Goal: Complete application form

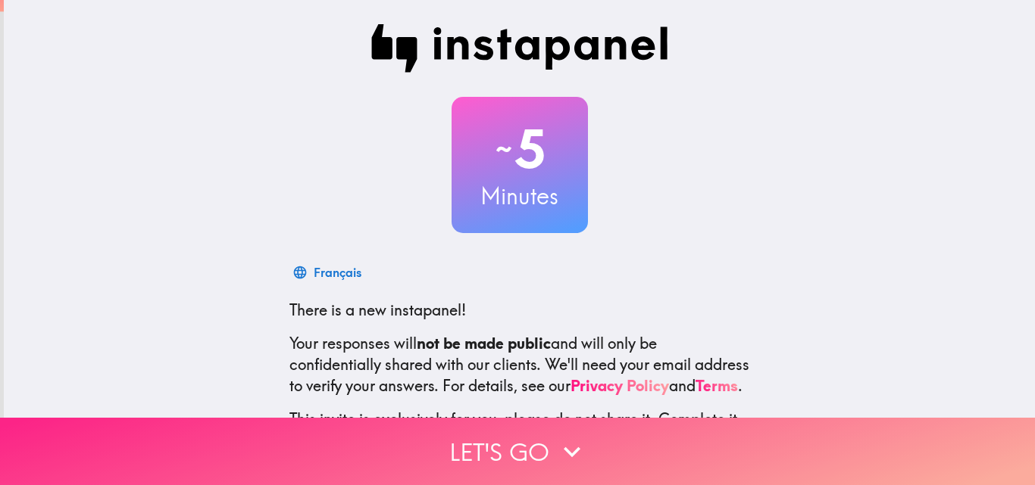
click at [504, 451] on button "Let's go" at bounding box center [517, 451] width 1035 height 67
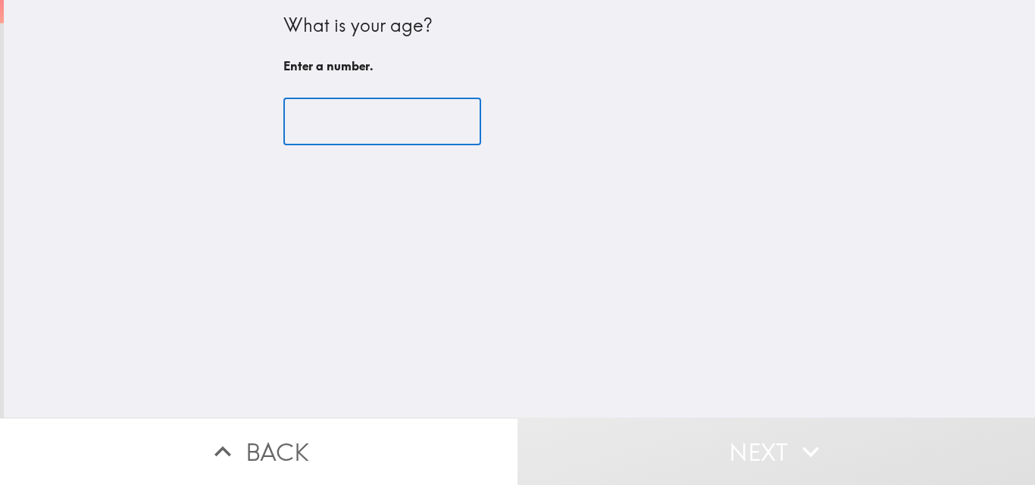
click at [400, 133] on input "number" at bounding box center [382, 121] width 198 height 47
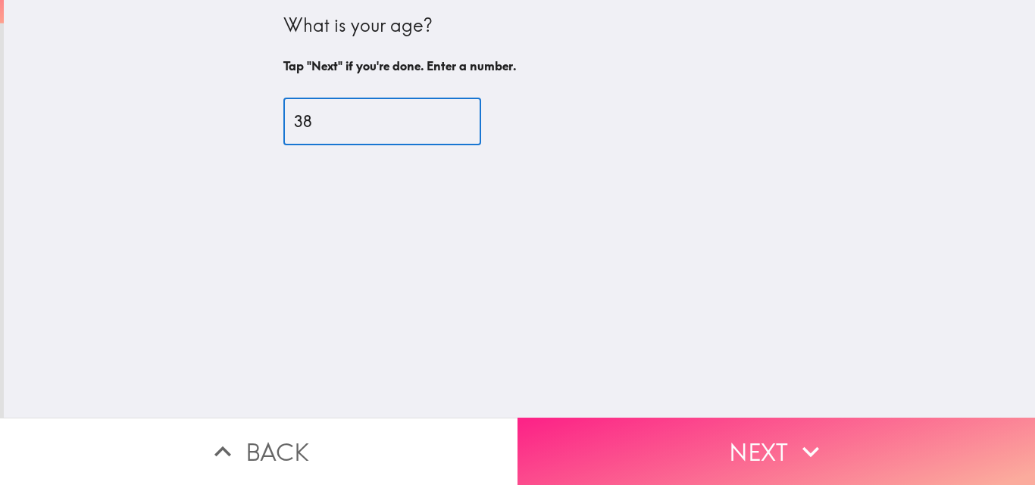
type input "38"
click at [674, 424] on button "Next" at bounding box center [775, 451] width 517 height 67
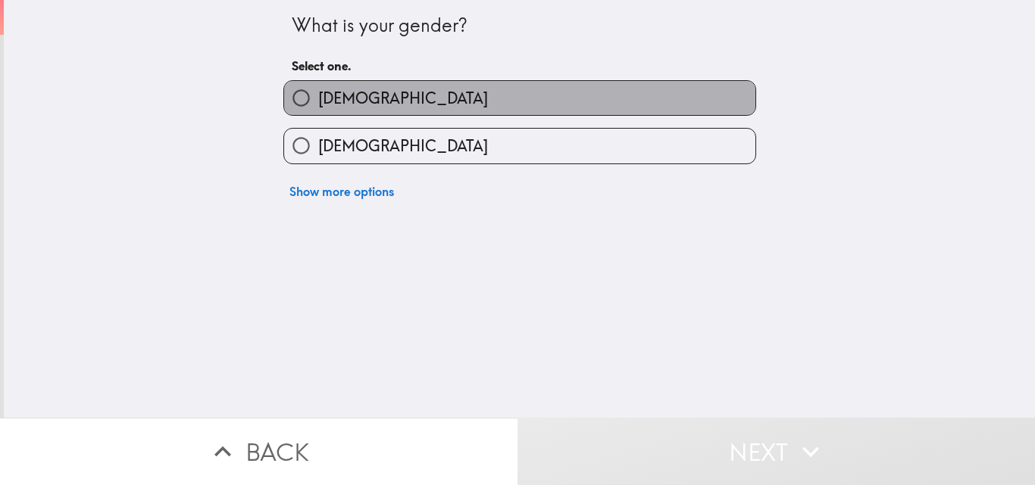
click at [399, 86] on label "[DEMOGRAPHIC_DATA]" at bounding box center [519, 98] width 471 height 34
click at [318, 86] on input "[DEMOGRAPHIC_DATA]" at bounding box center [301, 98] width 34 height 34
radio input "true"
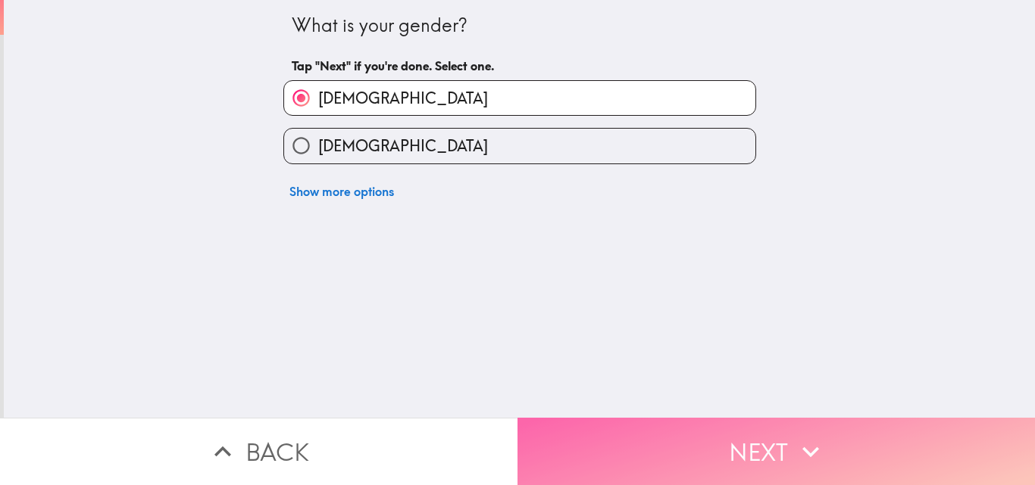
click at [588, 432] on button "Next" at bounding box center [775, 451] width 517 height 67
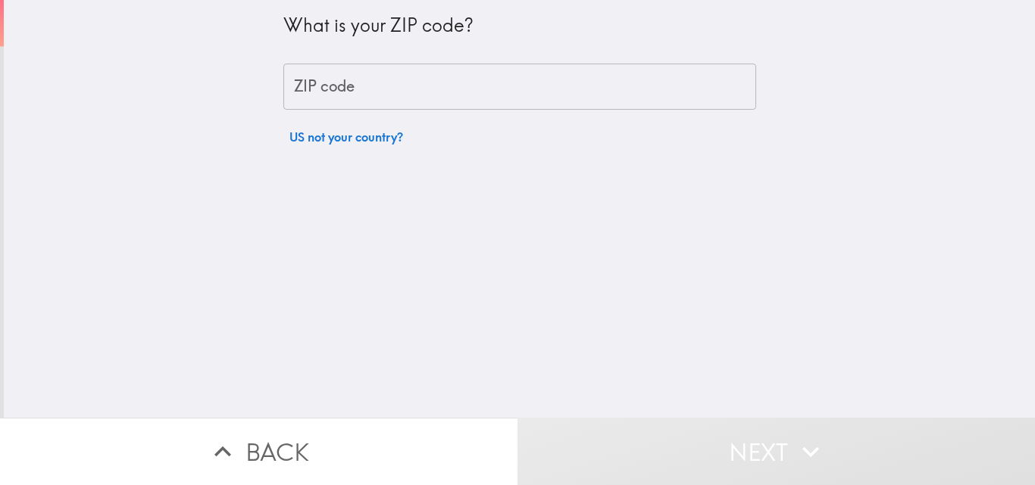
click at [442, 96] on input "ZIP code" at bounding box center [519, 87] width 473 height 47
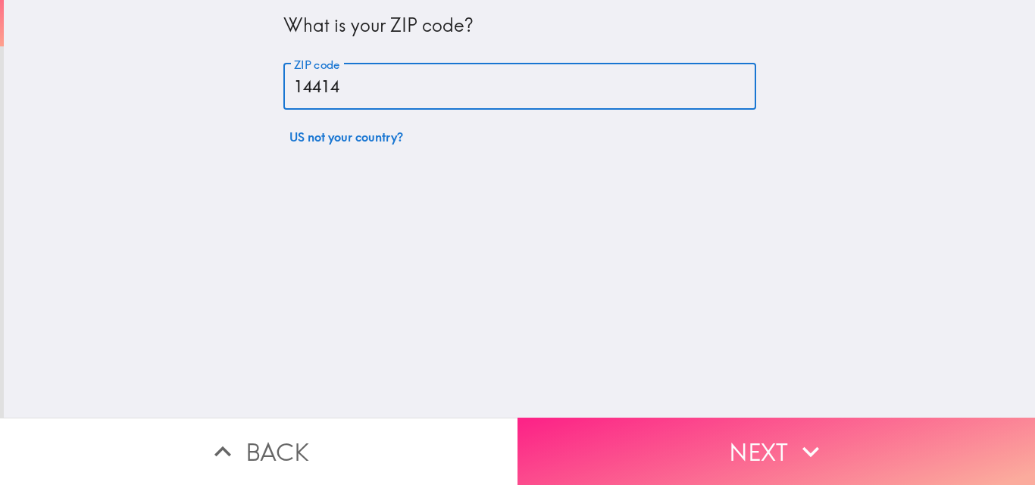
type input "14414"
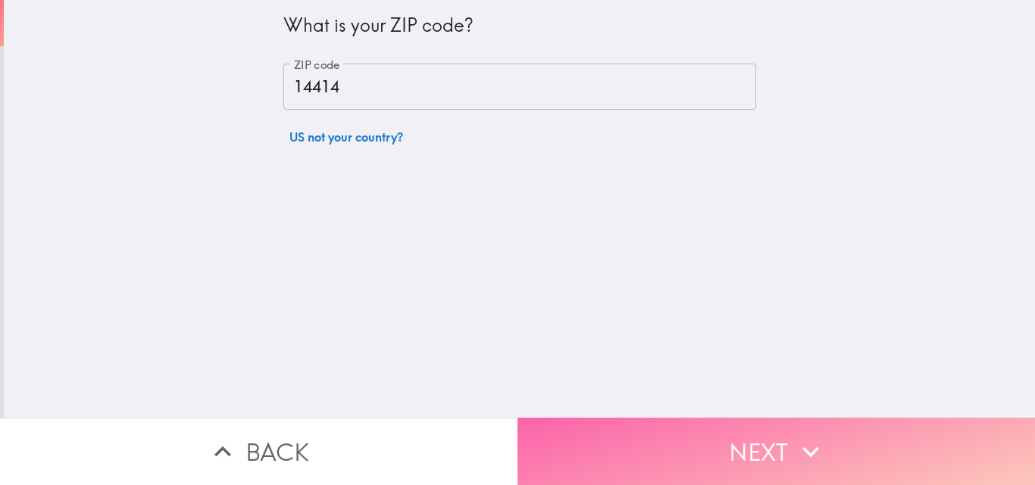
click at [619, 448] on button "Next" at bounding box center [775, 451] width 517 height 67
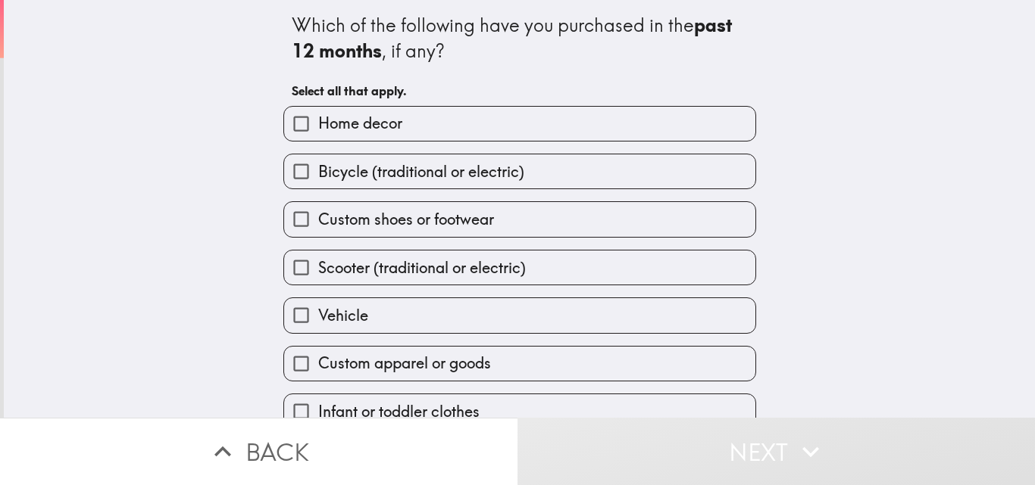
click at [404, 125] on label "Home decor" at bounding box center [519, 124] width 471 height 34
click at [318, 125] on input "Home decor" at bounding box center [301, 124] width 34 height 34
checkbox input "true"
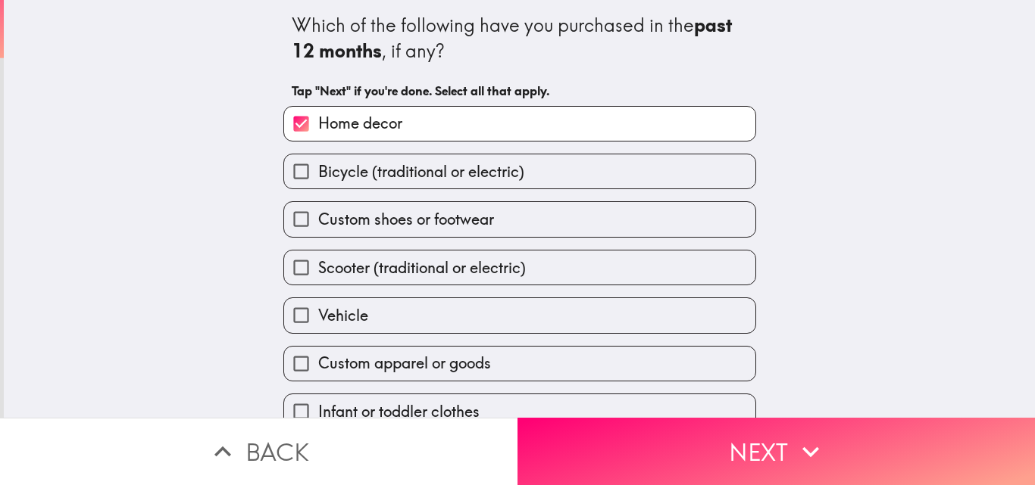
scroll to position [71, 0]
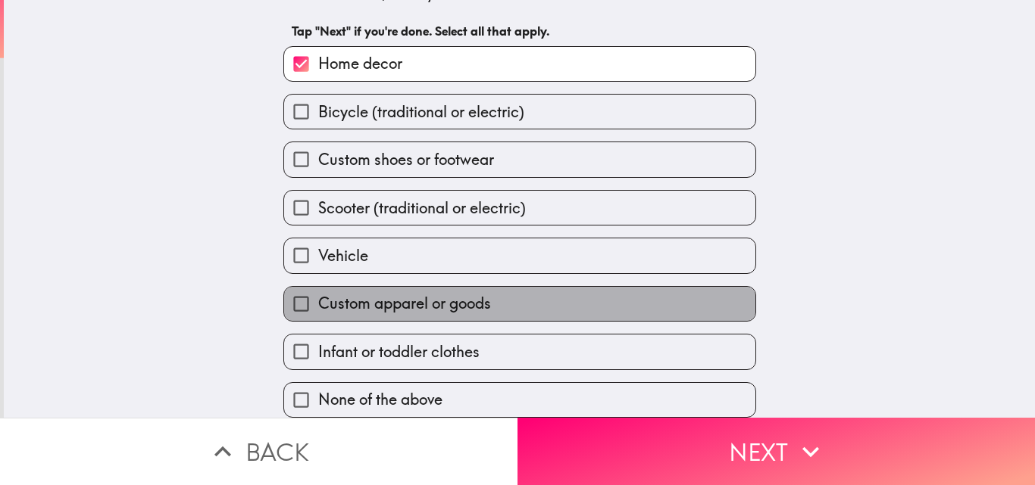
click at [346, 293] on span "Custom apparel or goods" at bounding box center [404, 303] width 173 height 21
click at [318, 287] on input "Custom apparel or goods" at bounding box center [301, 304] width 34 height 34
checkbox input "true"
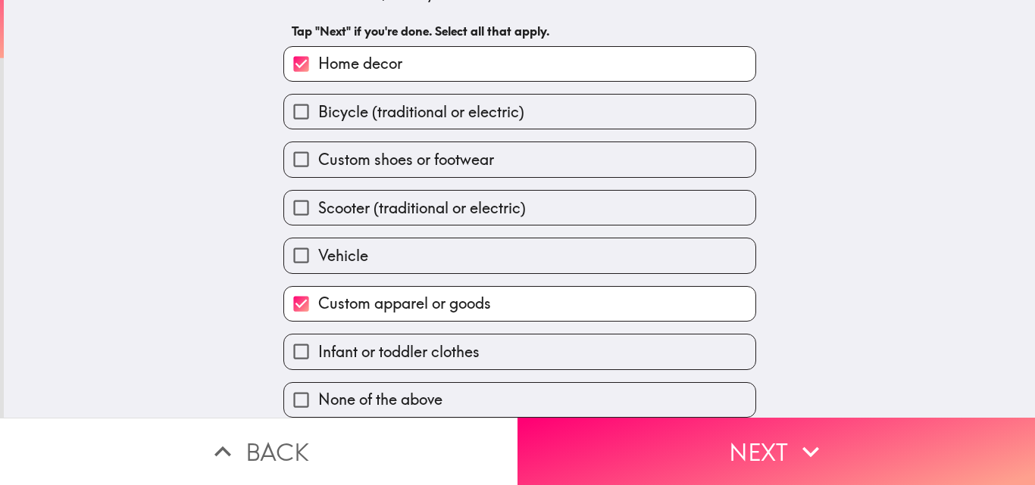
click at [318, 198] on span "Scooter (traditional or electric)" at bounding box center [422, 208] width 208 height 21
click at [316, 198] on input "Scooter (traditional or electric)" at bounding box center [301, 208] width 34 height 34
checkbox input "true"
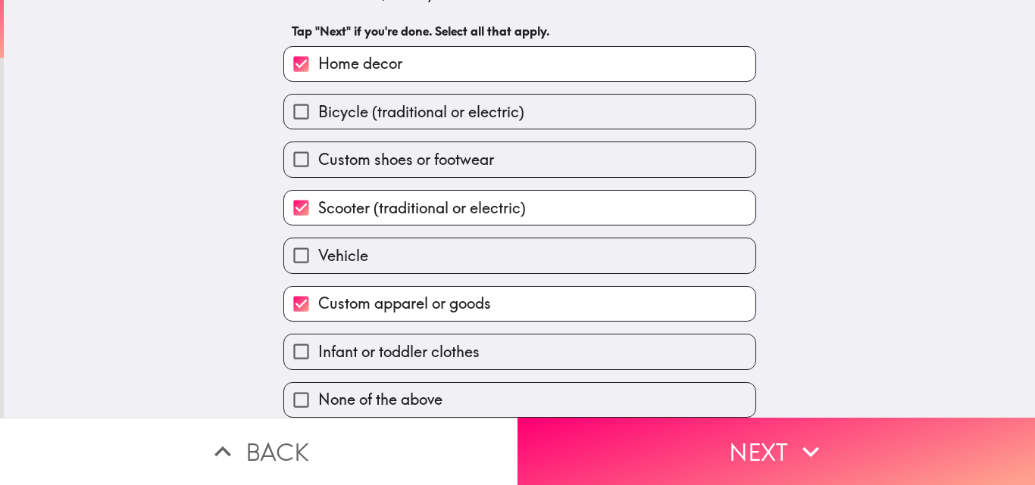
click at [328, 155] on span "Custom shoes or footwear" at bounding box center [406, 159] width 176 height 21
click at [318, 155] on input "Custom shoes or footwear" at bounding box center [301, 159] width 34 height 34
checkbox input "true"
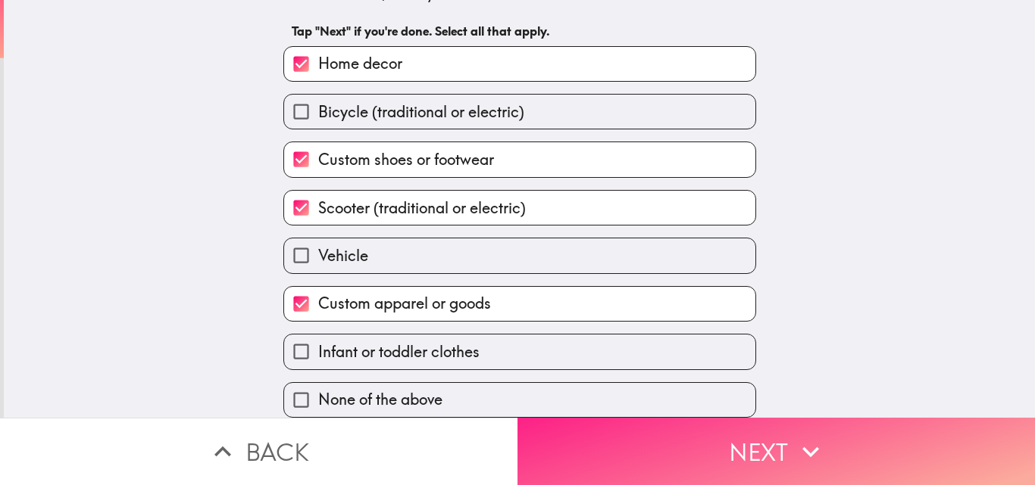
click at [616, 429] on button "Next" at bounding box center [775, 451] width 517 height 67
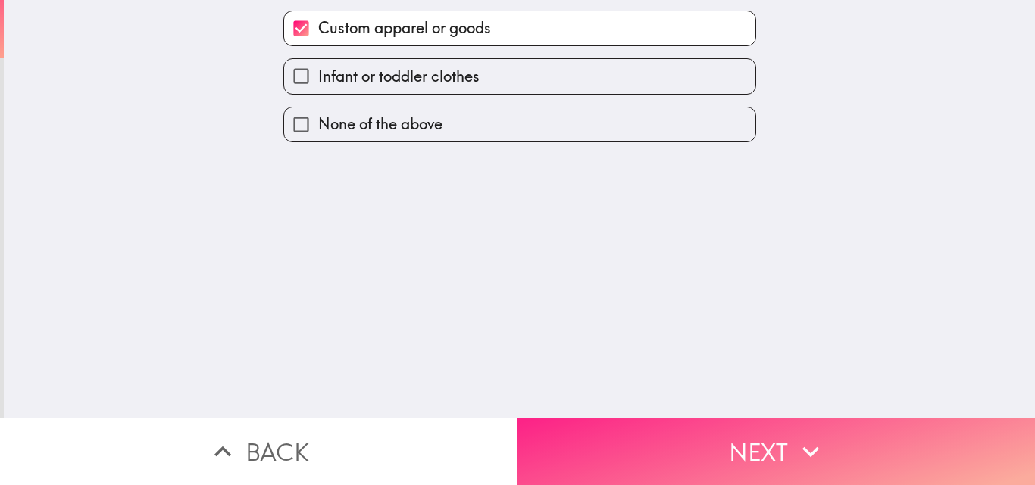
scroll to position [0, 0]
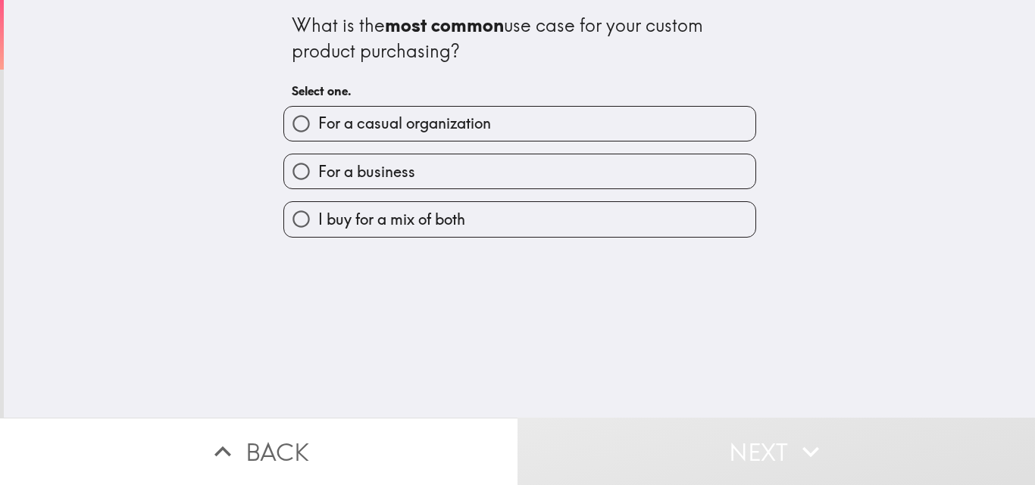
click at [377, 122] on span "For a casual organization" at bounding box center [404, 123] width 173 height 21
click at [318, 122] on input "For a casual organization" at bounding box center [301, 124] width 34 height 34
radio input "true"
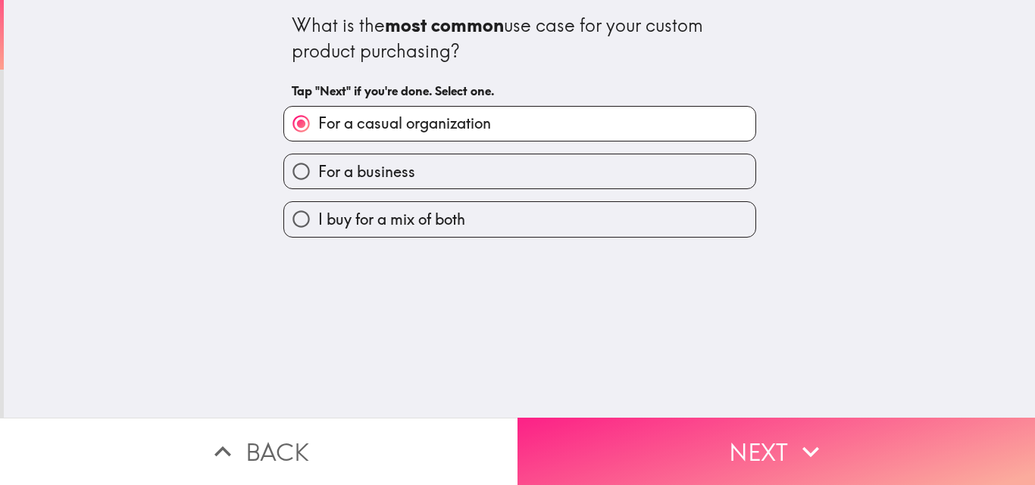
click at [685, 430] on button "Next" at bounding box center [775, 451] width 517 height 67
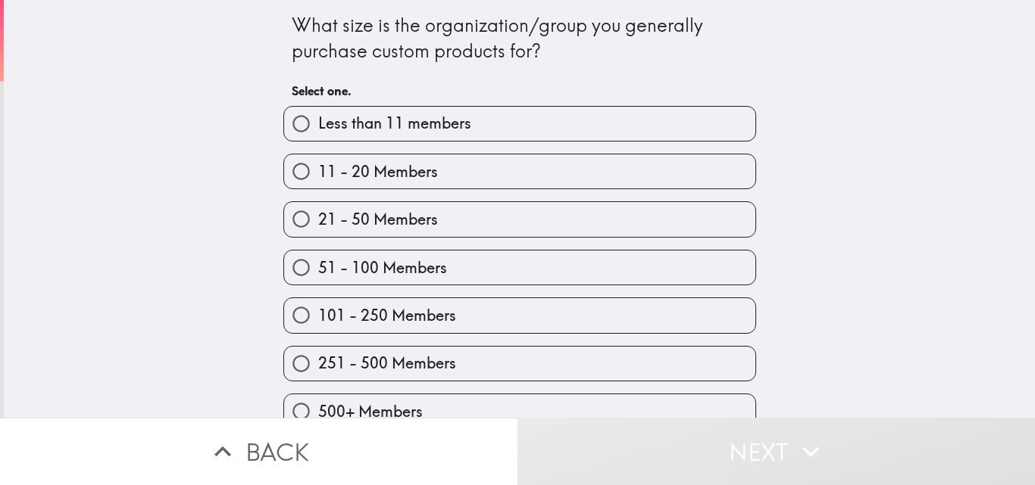
click at [352, 211] on span "21 - 50 Members" at bounding box center [378, 219] width 120 height 21
click at [318, 211] on input "21 - 50 Members" at bounding box center [301, 219] width 34 height 34
radio input "true"
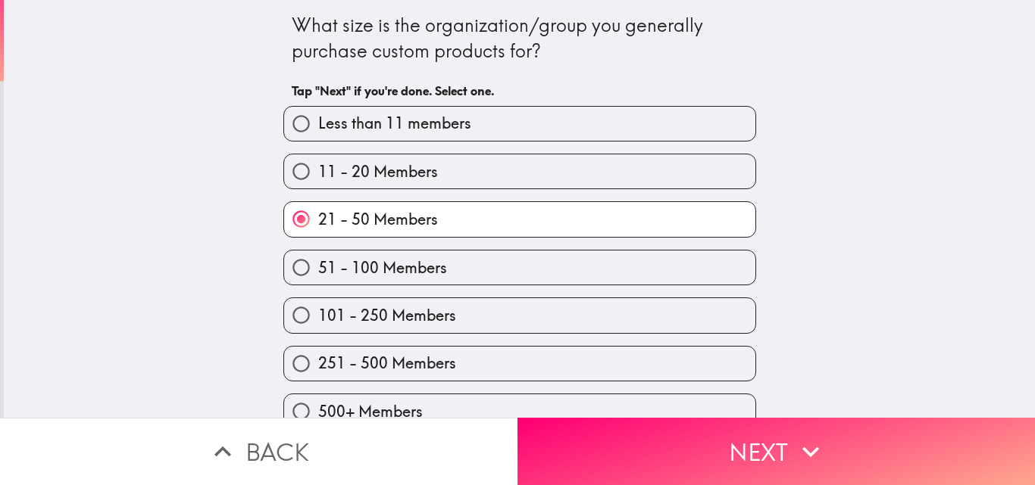
click at [737, 438] on button "Next" at bounding box center [775, 451] width 517 height 67
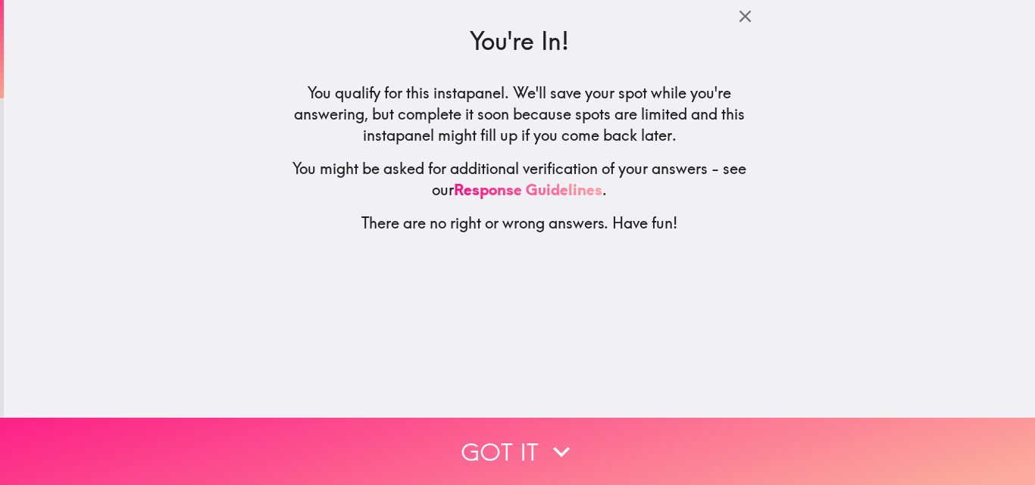
click at [548, 435] on icon "button" at bounding box center [561, 451] width 33 height 33
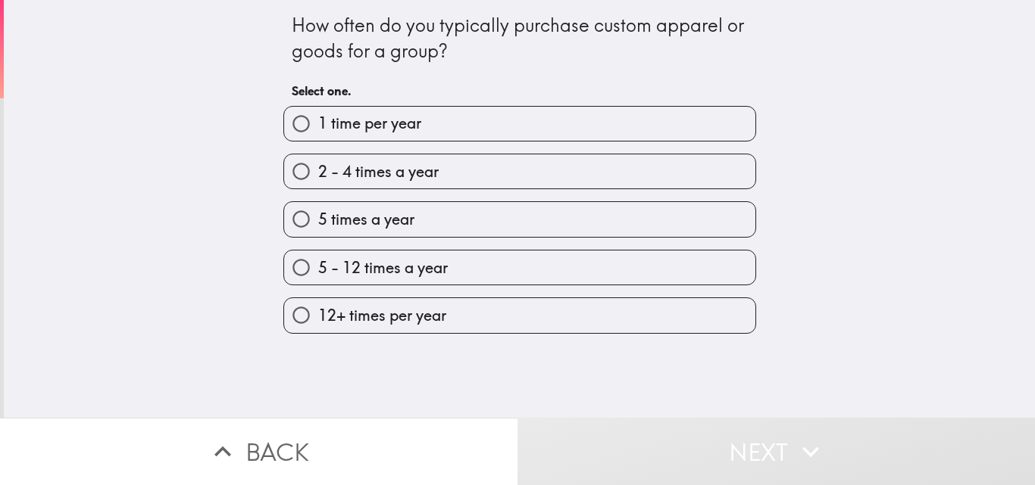
click at [400, 229] on span "5 times a year" at bounding box center [366, 219] width 96 height 21
click at [318, 229] on input "5 times a year" at bounding box center [301, 219] width 34 height 34
radio input "true"
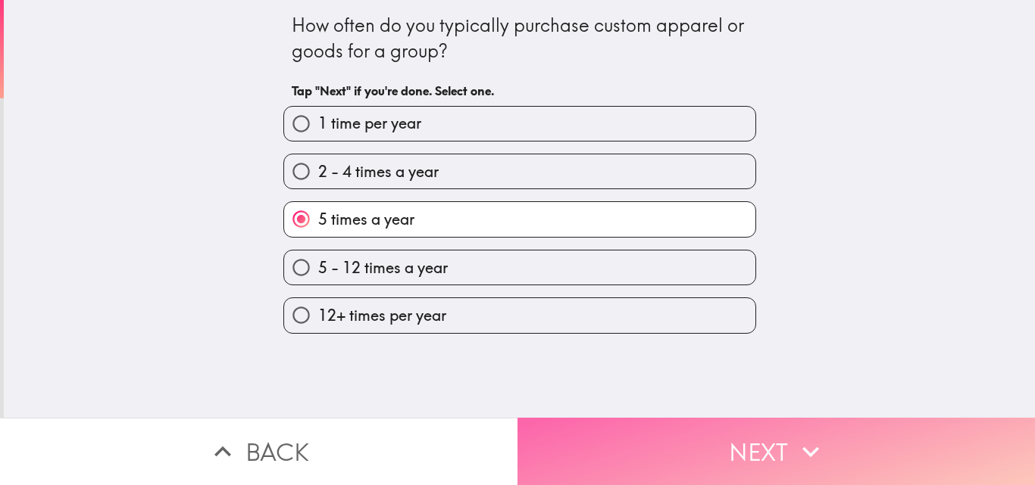
click at [557, 433] on button "Next" at bounding box center [775, 451] width 517 height 67
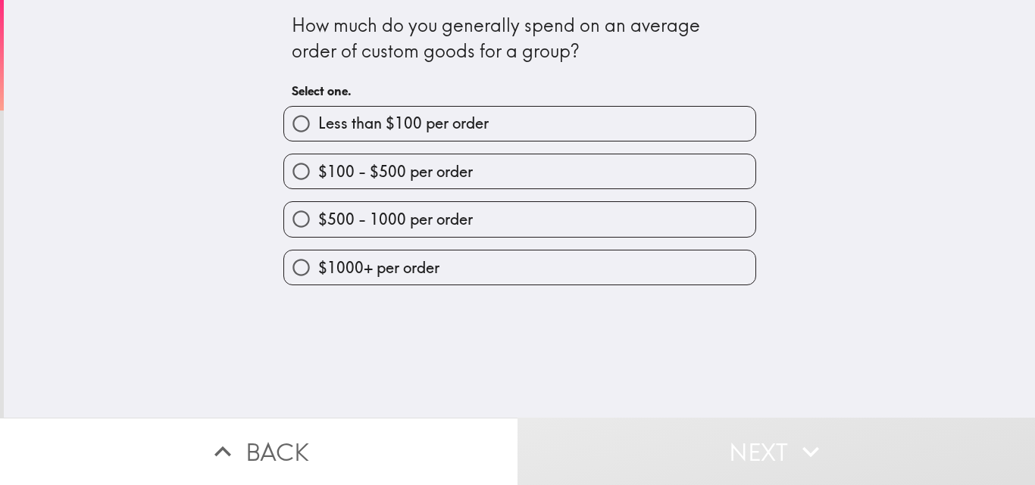
click at [422, 185] on label "$100 - $500 per order" at bounding box center [519, 172] width 471 height 34
click at [318, 185] on input "$100 - $500 per order" at bounding box center [301, 172] width 34 height 34
radio input "true"
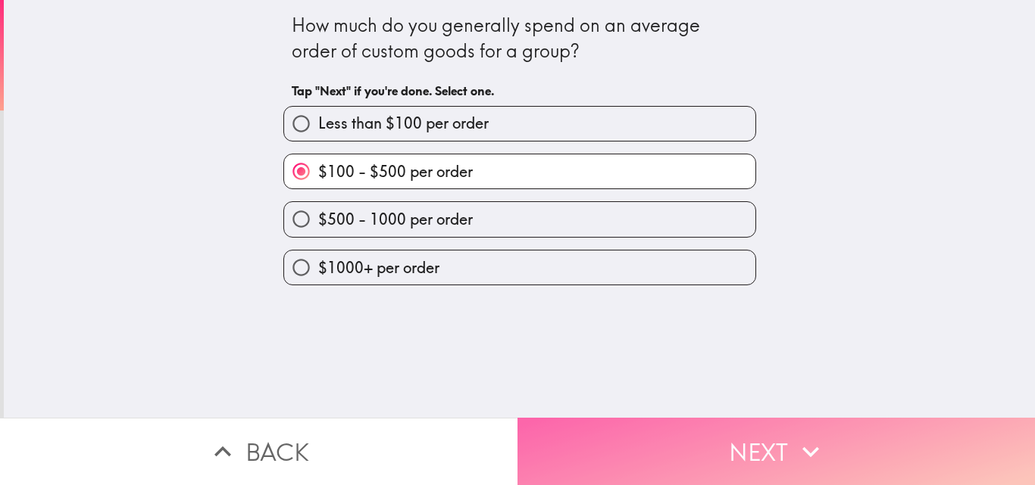
click at [608, 429] on button "Next" at bounding box center [775, 451] width 517 height 67
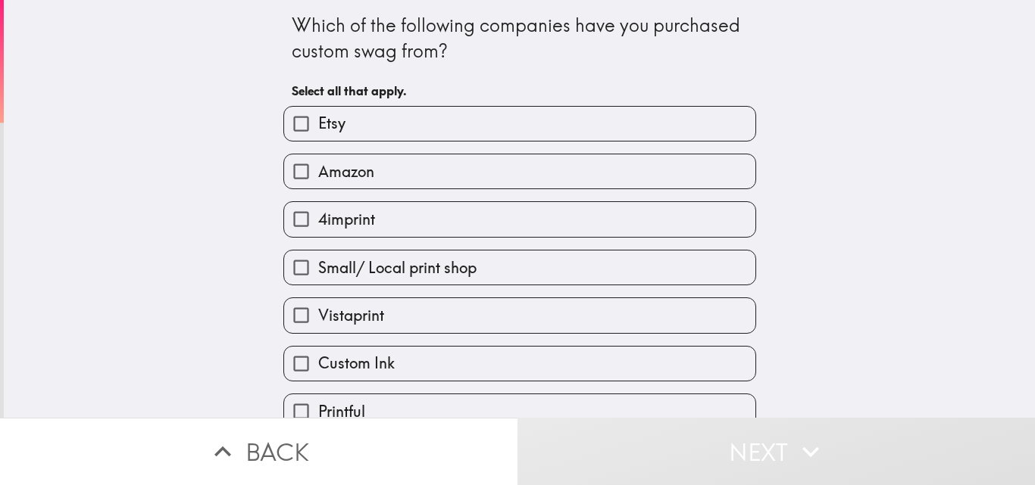
click at [365, 129] on label "Etsy" at bounding box center [519, 124] width 471 height 34
click at [318, 129] on input "Etsy" at bounding box center [301, 124] width 34 height 34
checkbox input "true"
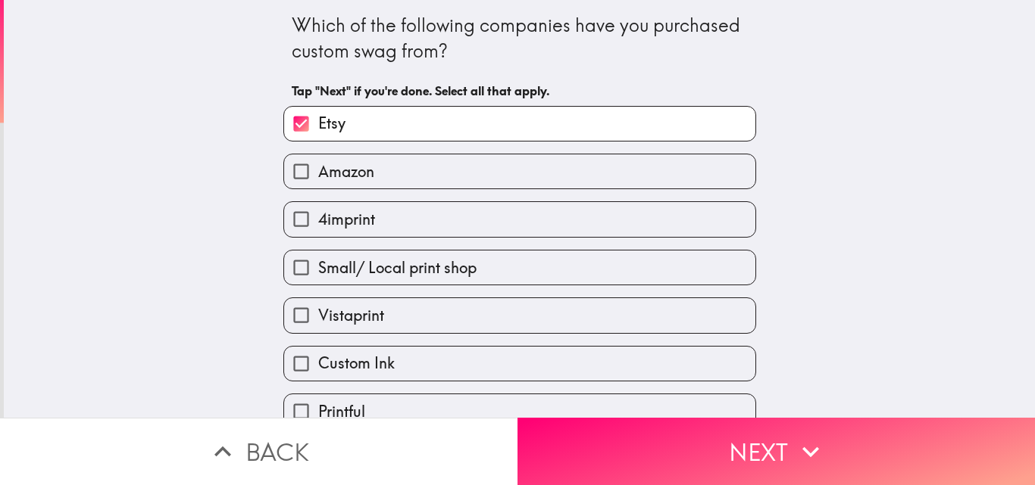
click at [367, 176] on label "Amazon" at bounding box center [519, 172] width 471 height 34
click at [318, 176] on input "Amazon" at bounding box center [301, 172] width 34 height 34
checkbox input "true"
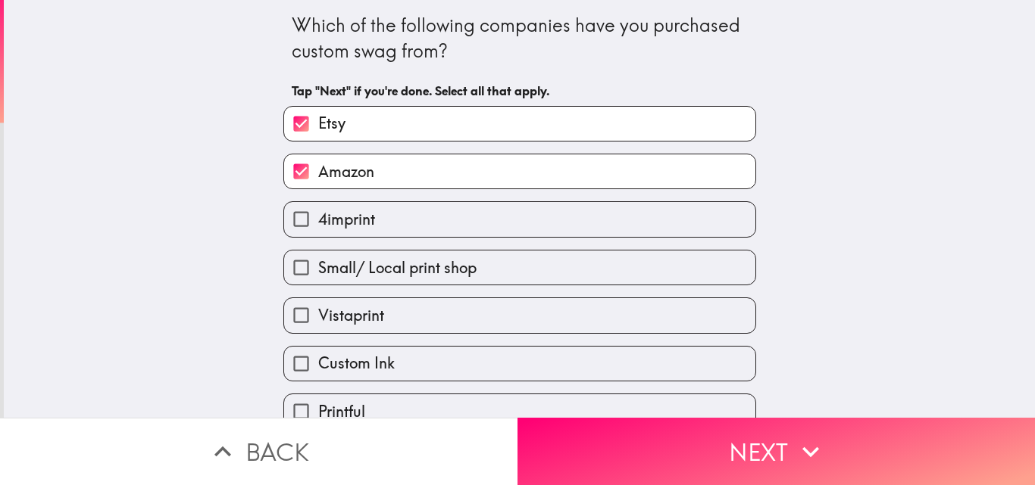
click at [385, 222] on label "4imprint" at bounding box center [519, 219] width 471 height 34
click at [318, 222] on input "4imprint" at bounding box center [301, 219] width 34 height 34
checkbox input "true"
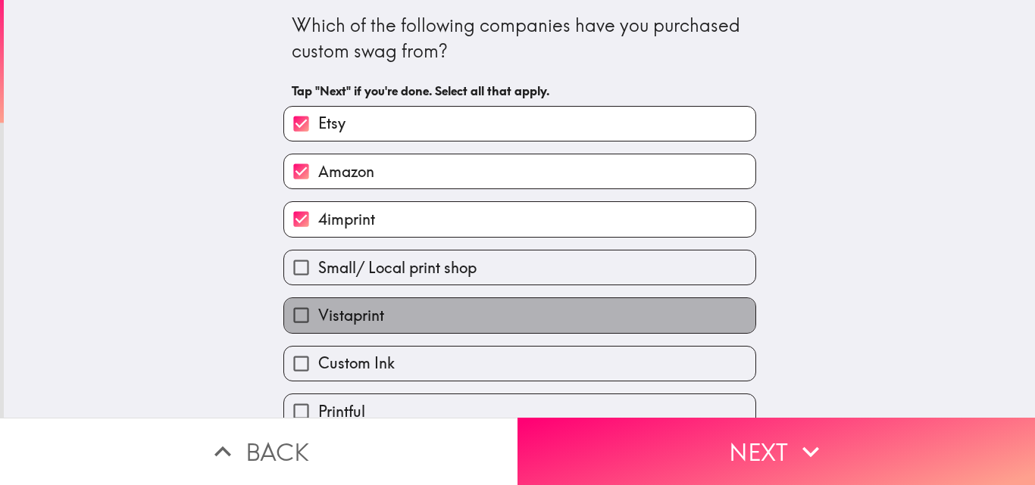
click at [407, 317] on label "Vistaprint" at bounding box center [519, 315] width 471 height 34
click at [318, 317] on input "Vistaprint" at bounding box center [301, 315] width 34 height 34
checkbox input "true"
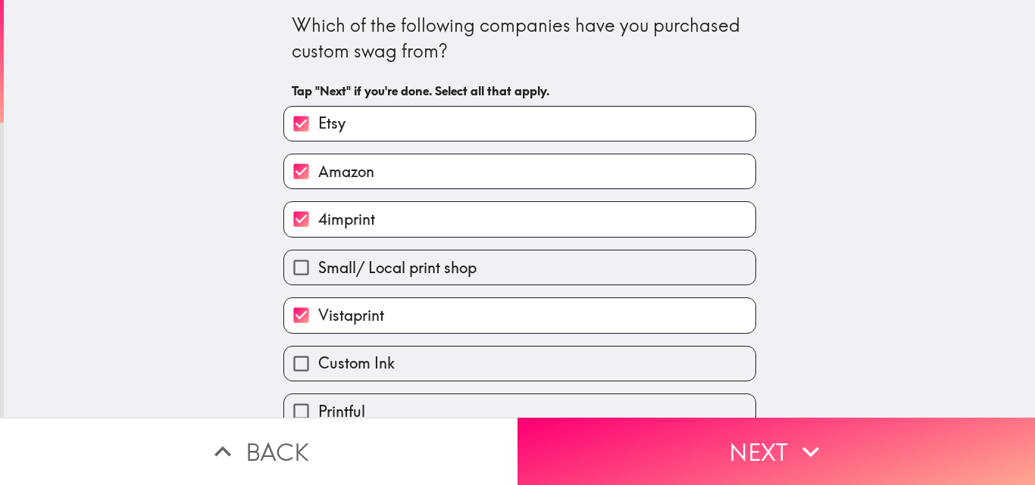
scroll to position [71, 0]
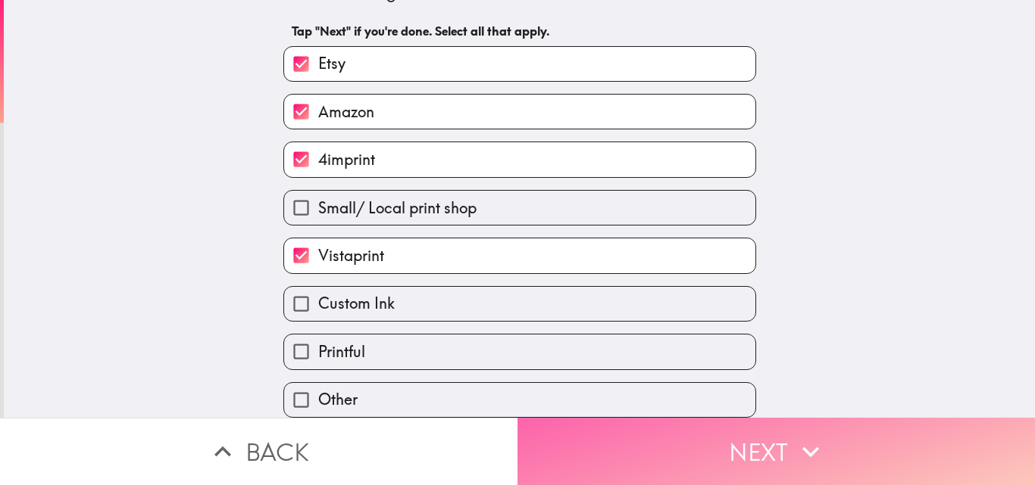
click at [581, 422] on button "Next" at bounding box center [775, 451] width 517 height 67
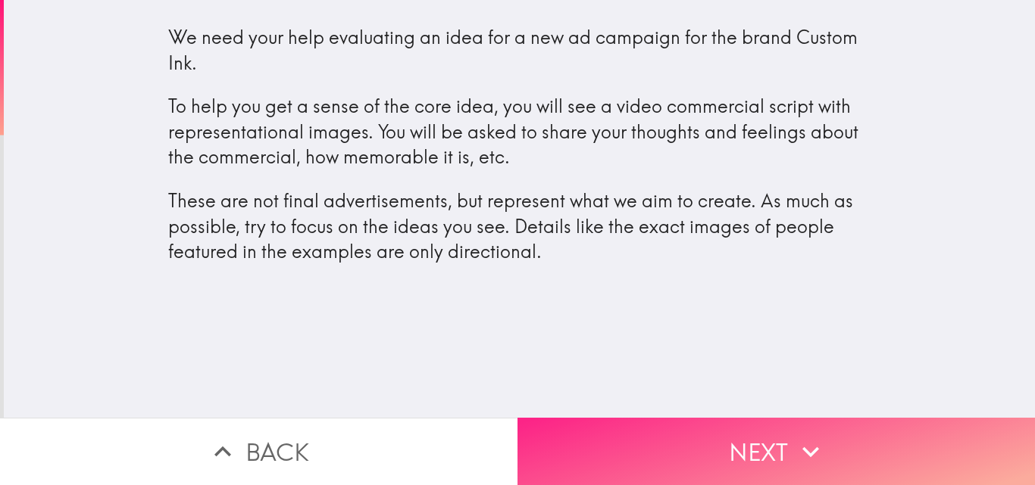
click at [657, 442] on button "Next" at bounding box center [775, 451] width 517 height 67
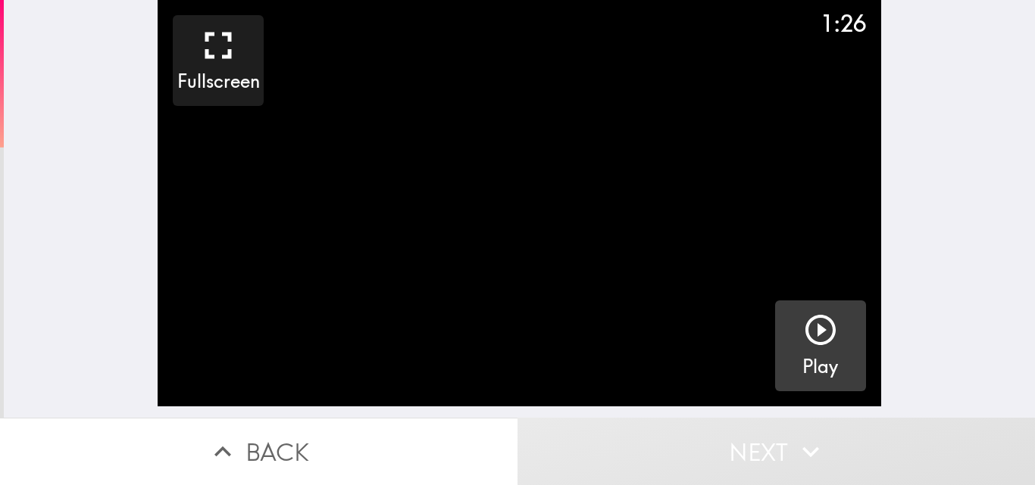
click at [816, 339] on icon "button" at bounding box center [820, 330] width 36 height 36
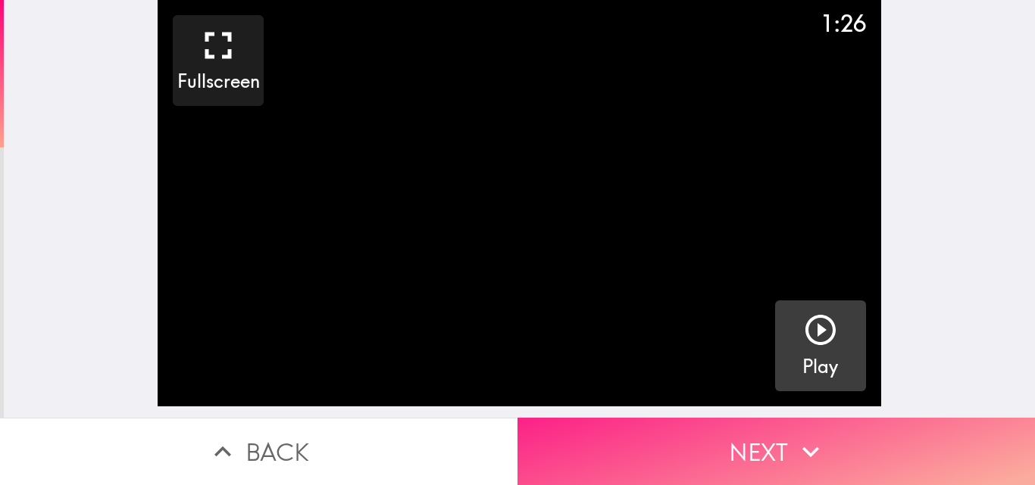
click at [620, 427] on button "Next" at bounding box center [775, 451] width 517 height 67
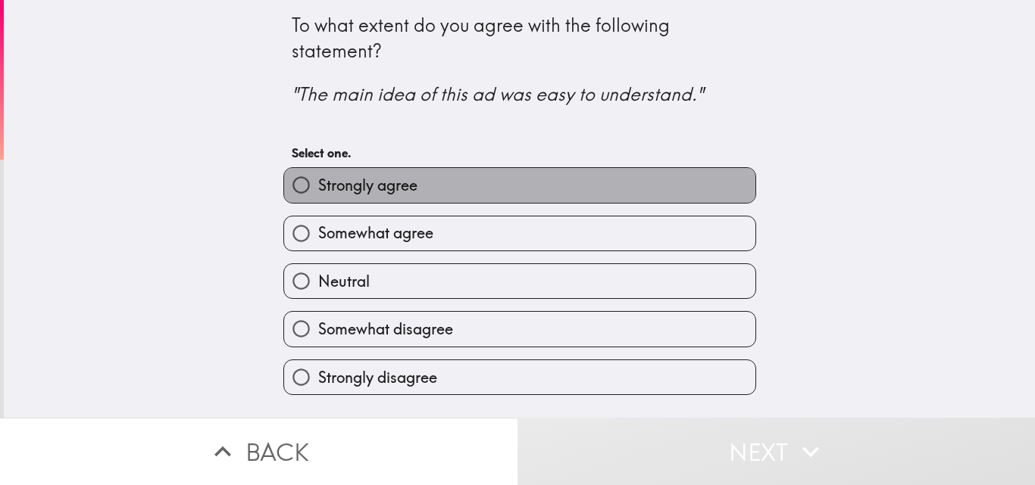
click at [400, 189] on span "Strongly agree" at bounding box center [367, 185] width 99 height 21
click at [318, 189] on input "Strongly agree" at bounding box center [301, 185] width 34 height 34
radio input "true"
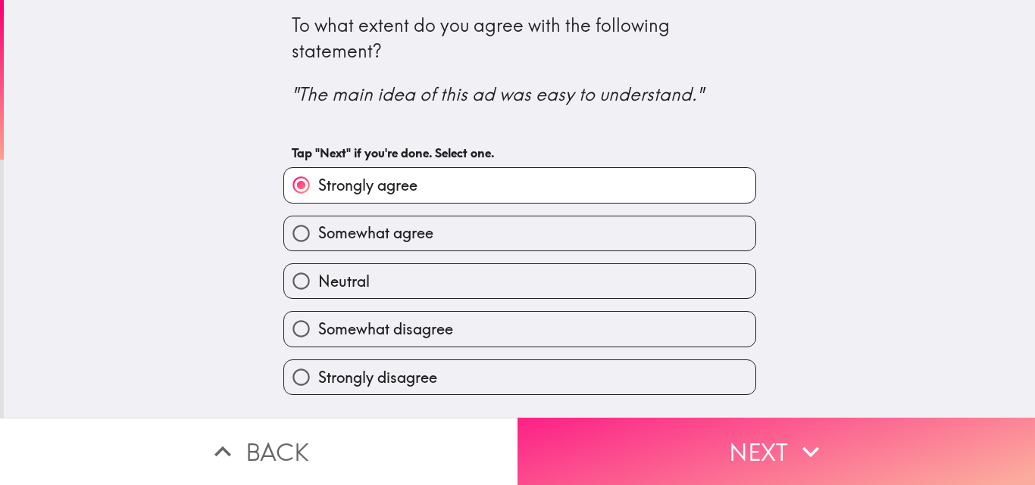
click at [617, 422] on button "Next" at bounding box center [775, 451] width 517 height 67
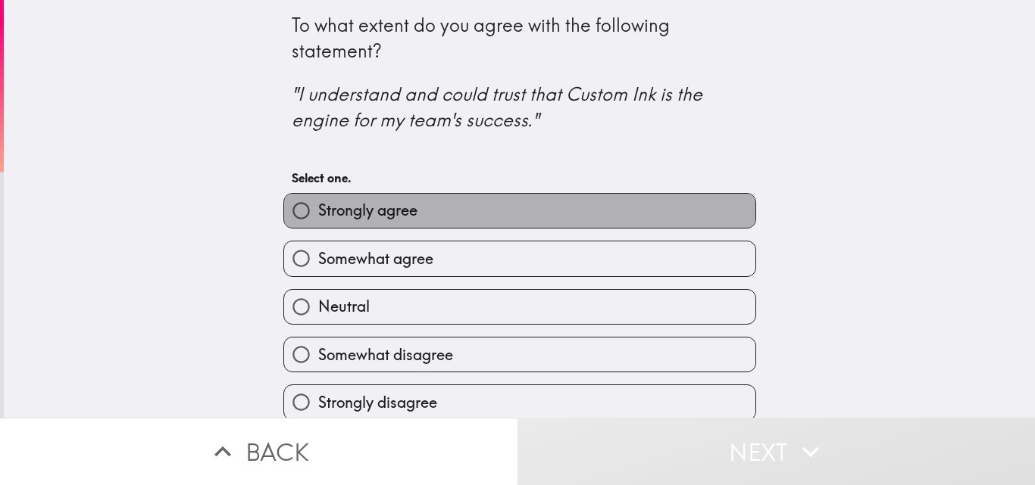
click at [495, 211] on label "Strongly agree" at bounding box center [519, 211] width 471 height 34
click at [318, 211] on input "Strongly agree" at bounding box center [301, 211] width 34 height 34
radio input "true"
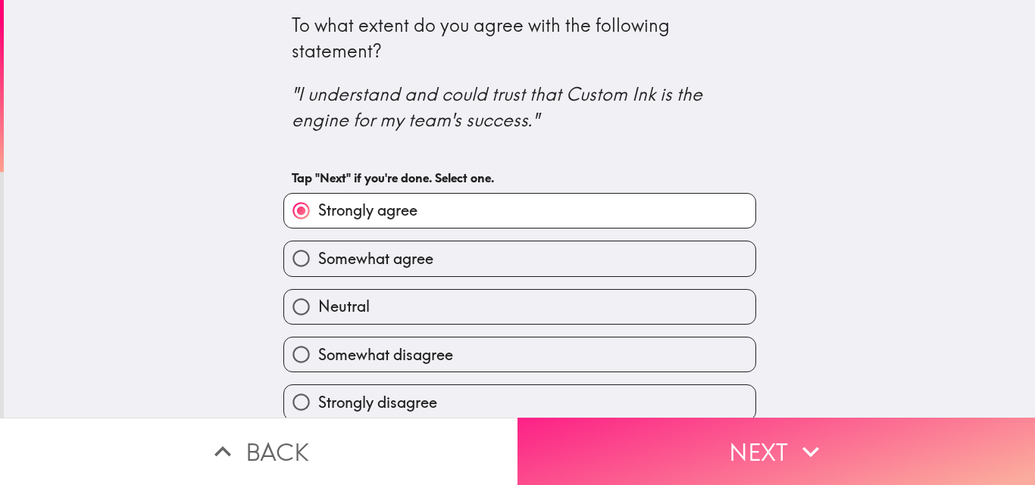
click at [576, 422] on button "Next" at bounding box center [775, 451] width 517 height 67
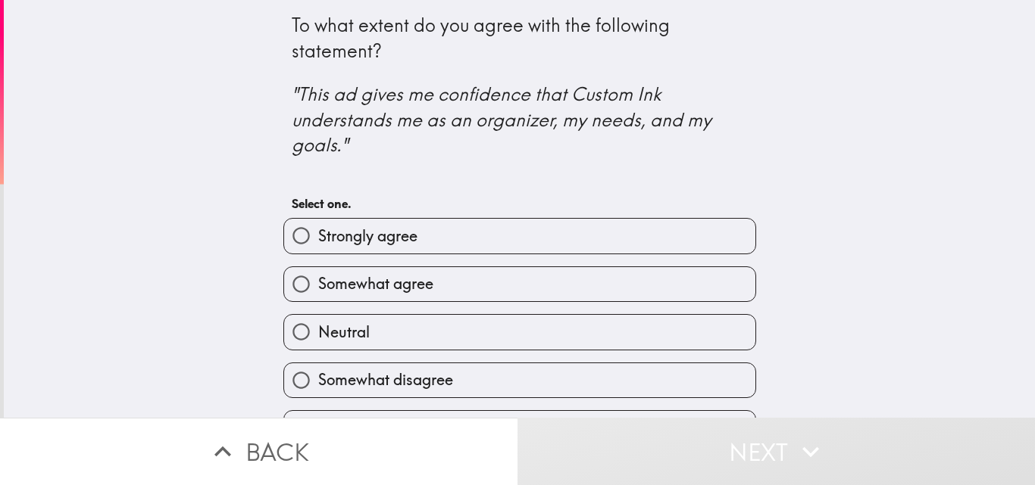
click at [535, 233] on label "Strongly agree" at bounding box center [519, 236] width 471 height 34
click at [318, 233] on input "Strongly agree" at bounding box center [301, 236] width 34 height 34
radio input "true"
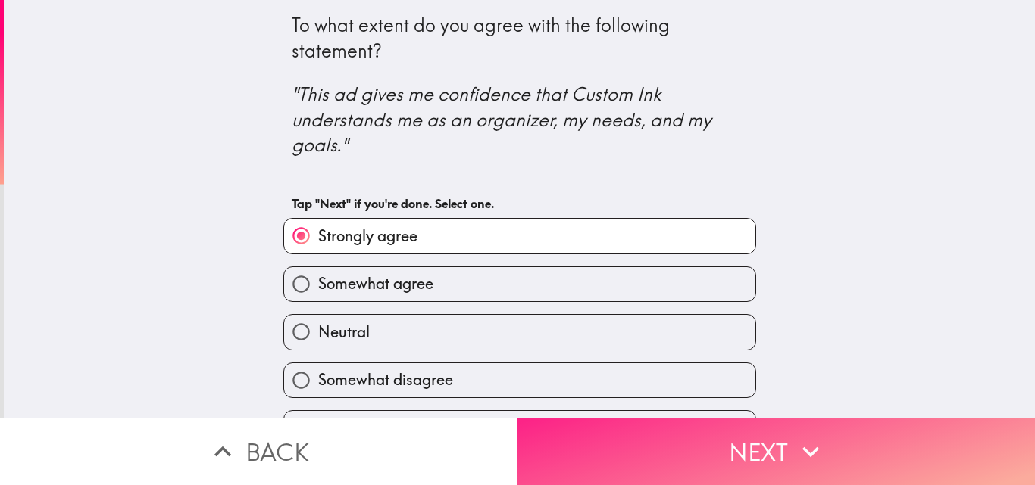
click at [582, 435] on button "Next" at bounding box center [775, 451] width 517 height 67
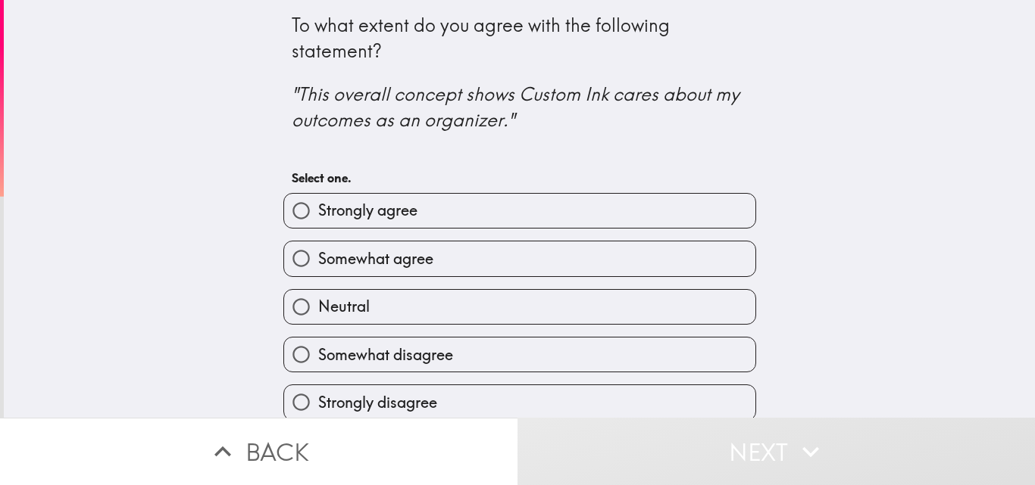
click at [607, 211] on label "Strongly agree" at bounding box center [519, 211] width 471 height 34
click at [318, 211] on input "Strongly agree" at bounding box center [301, 211] width 34 height 34
radio input "true"
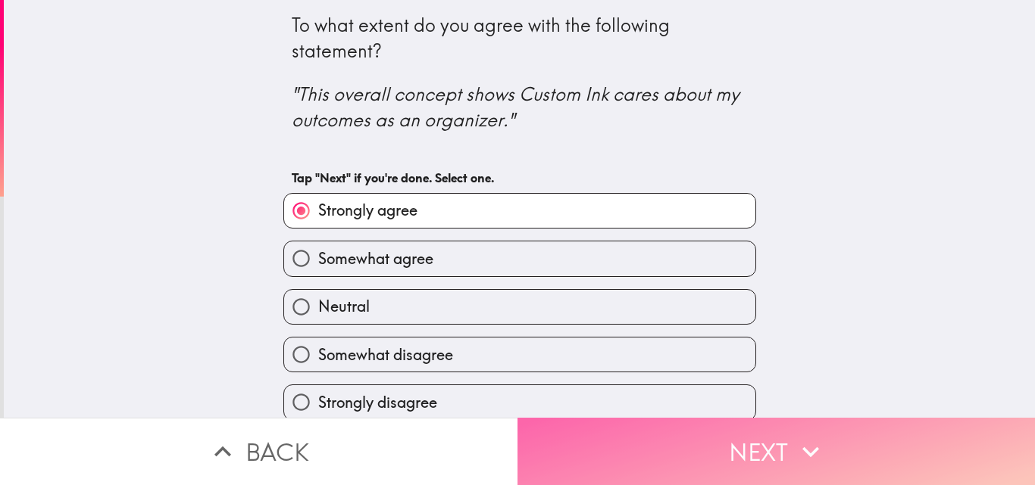
click at [590, 431] on button "Next" at bounding box center [775, 451] width 517 height 67
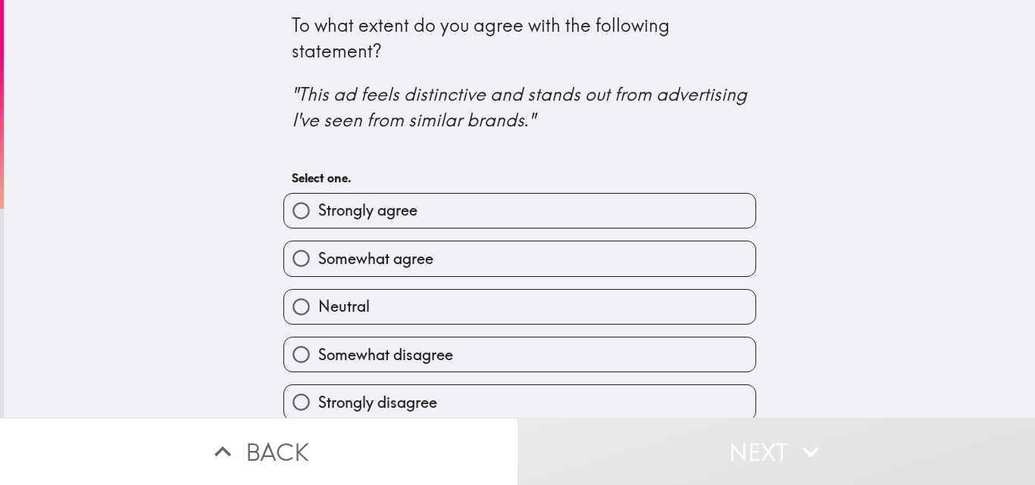
click at [611, 205] on label "Strongly agree" at bounding box center [519, 211] width 471 height 34
click at [318, 205] on input "Strongly agree" at bounding box center [301, 211] width 34 height 34
radio input "true"
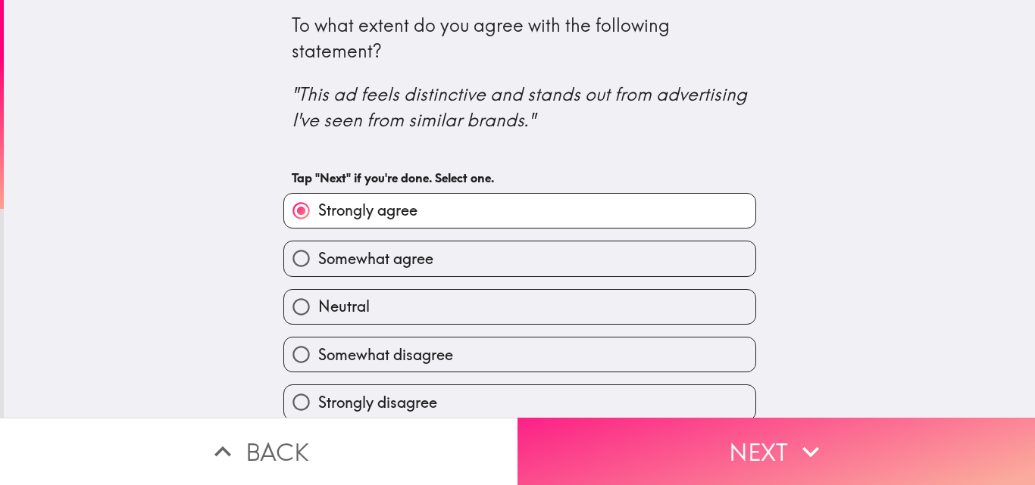
click at [612, 433] on button "Next" at bounding box center [775, 451] width 517 height 67
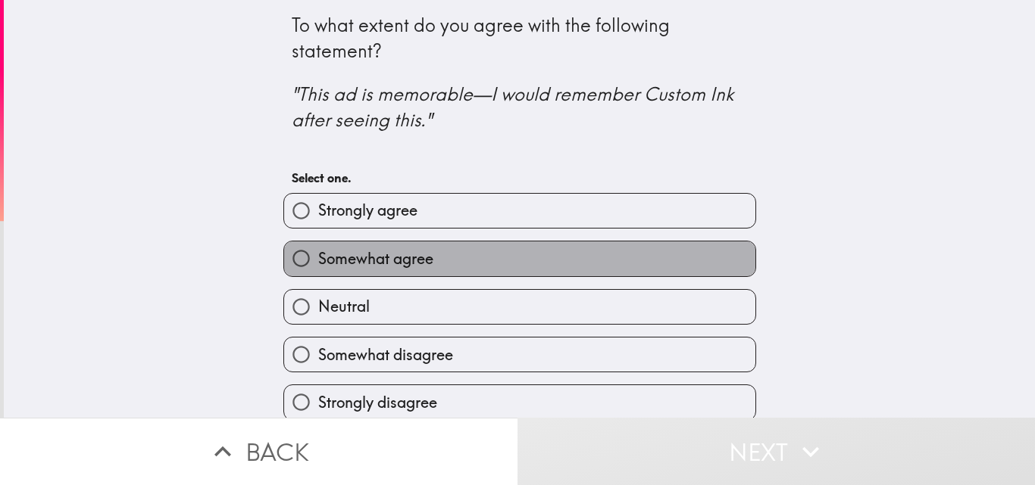
click at [610, 255] on label "Somewhat agree" at bounding box center [519, 259] width 471 height 34
click at [318, 255] on input "Somewhat agree" at bounding box center [301, 259] width 34 height 34
radio input "true"
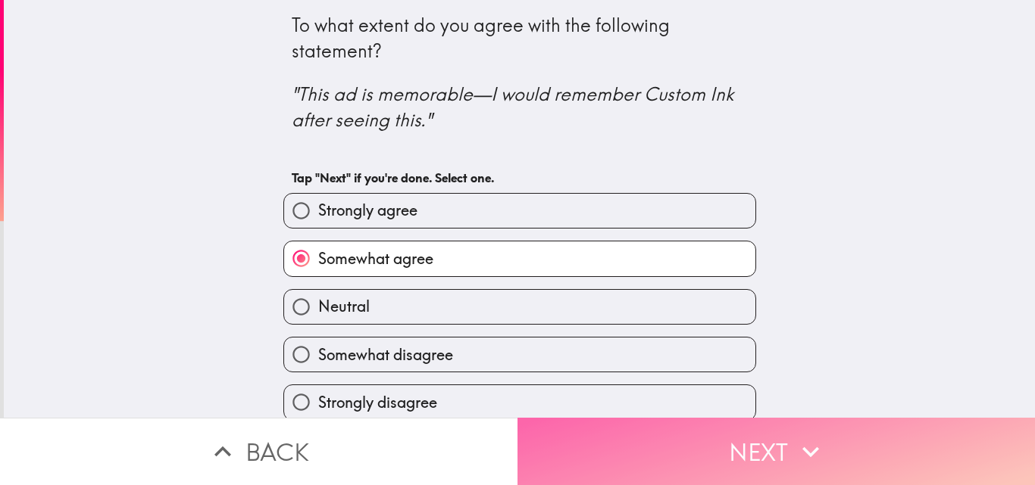
click at [624, 435] on button "Next" at bounding box center [775, 451] width 517 height 67
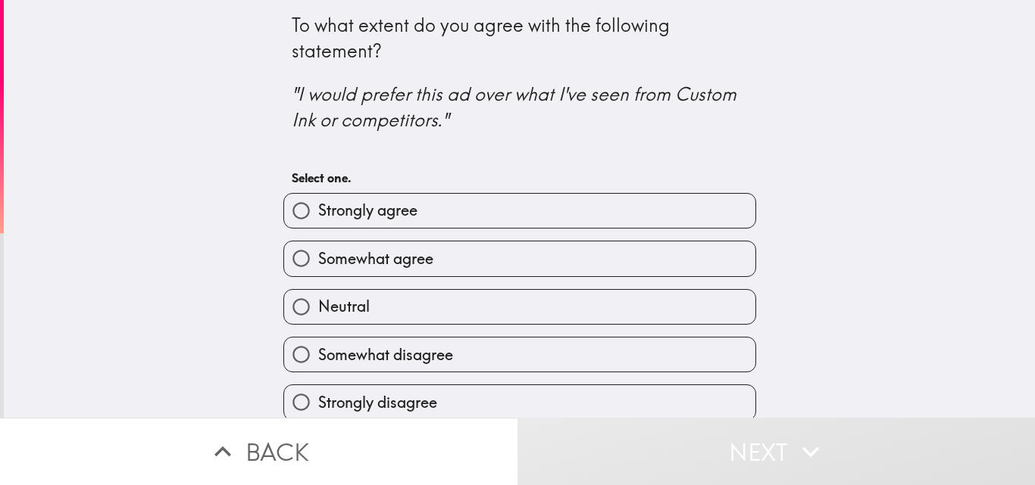
click at [618, 258] on label "Somewhat agree" at bounding box center [519, 259] width 471 height 34
click at [318, 258] on input "Somewhat agree" at bounding box center [301, 259] width 34 height 34
radio input "true"
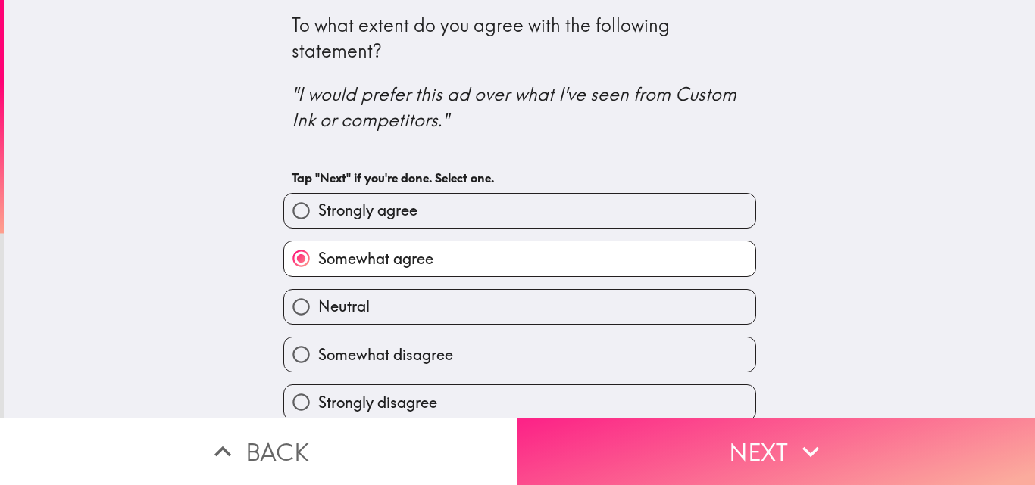
click at [622, 432] on button "Next" at bounding box center [775, 451] width 517 height 67
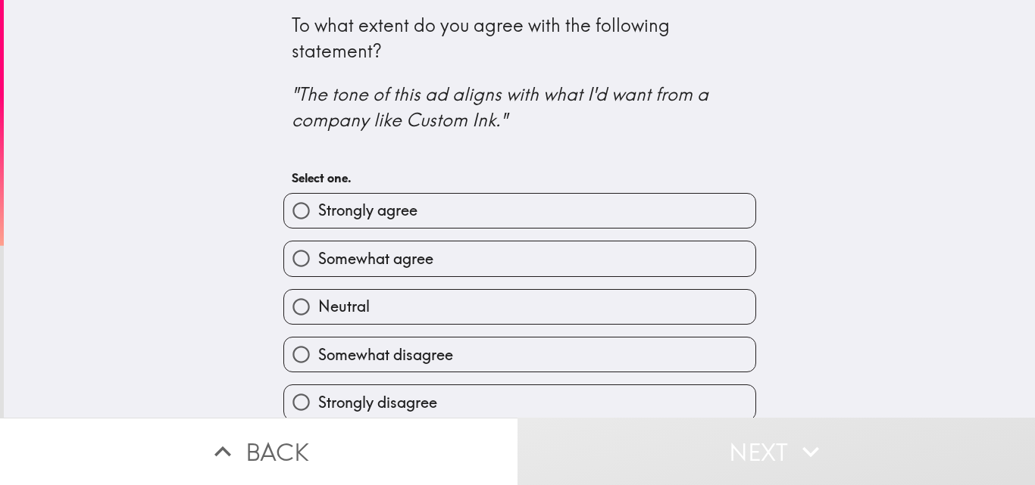
click at [635, 219] on label "Strongly agree" at bounding box center [519, 211] width 471 height 34
click at [318, 219] on input "Strongly agree" at bounding box center [301, 211] width 34 height 34
radio input "true"
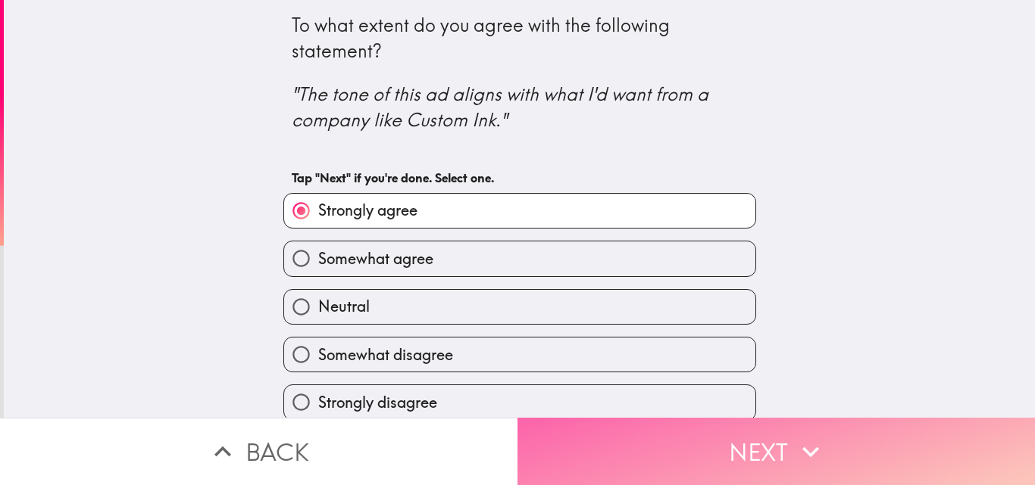
click at [607, 436] on button "Next" at bounding box center [775, 451] width 517 height 67
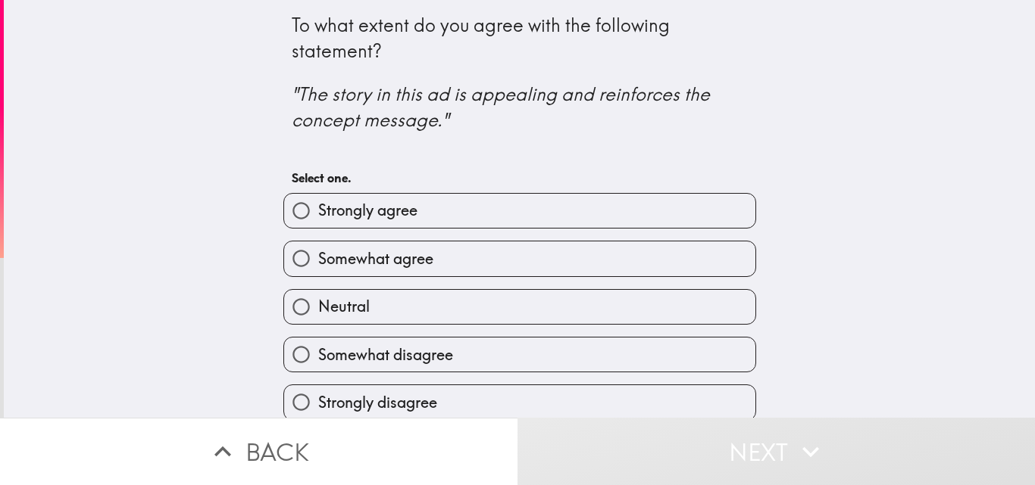
click at [595, 223] on label "Strongly agree" at bounding box center [519, 211] width 471 height 34
click at [318, 223] on input "Strongly agree" at bounding box center [301, 211] width 34 height 34
radio input "true"
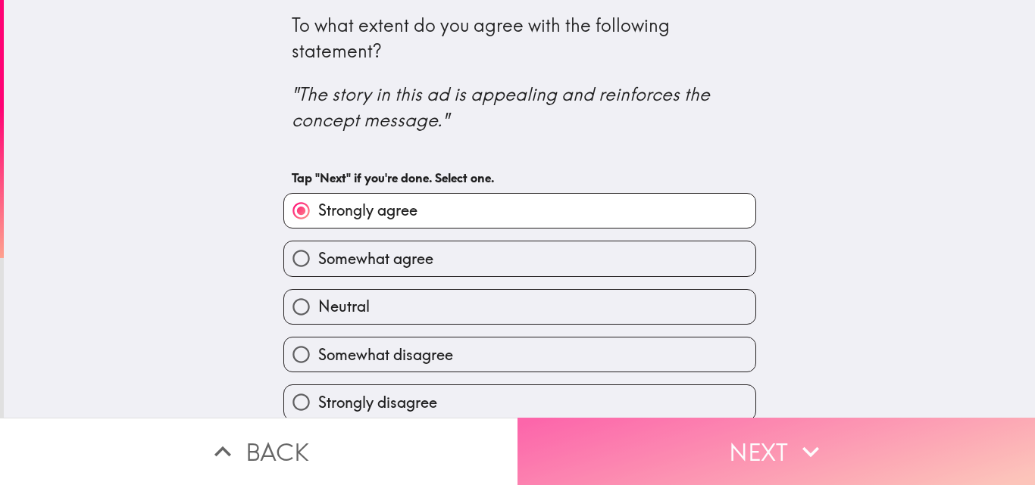
click at [595, 454] on button "Next" at bounding box center [775, 451] width 517 height 67
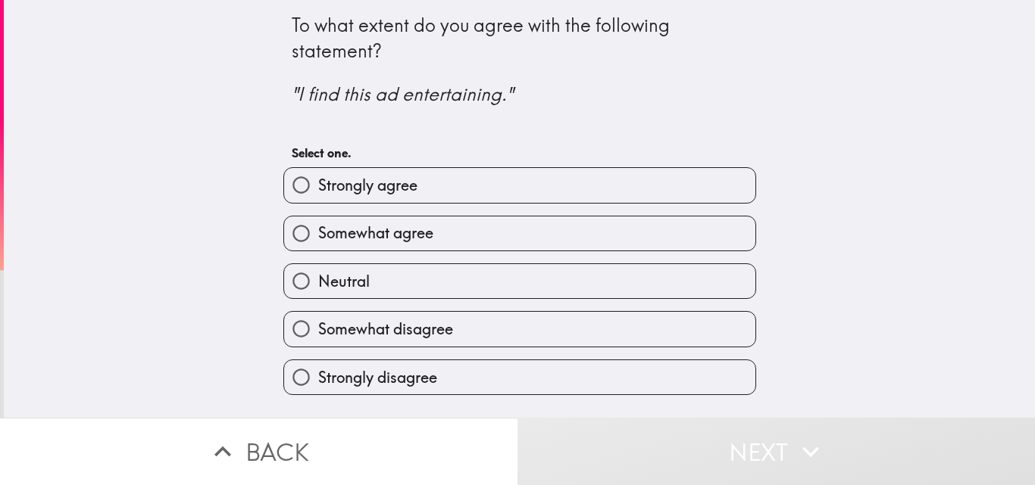
click at [583, 243] on label "Somewhat agree" at bounding box center [519, 234] width 471 height 34
click at [318, 243] on input "Somewhat agree" at bounding box center [301, 234] width 34 height 34
radio input "true"
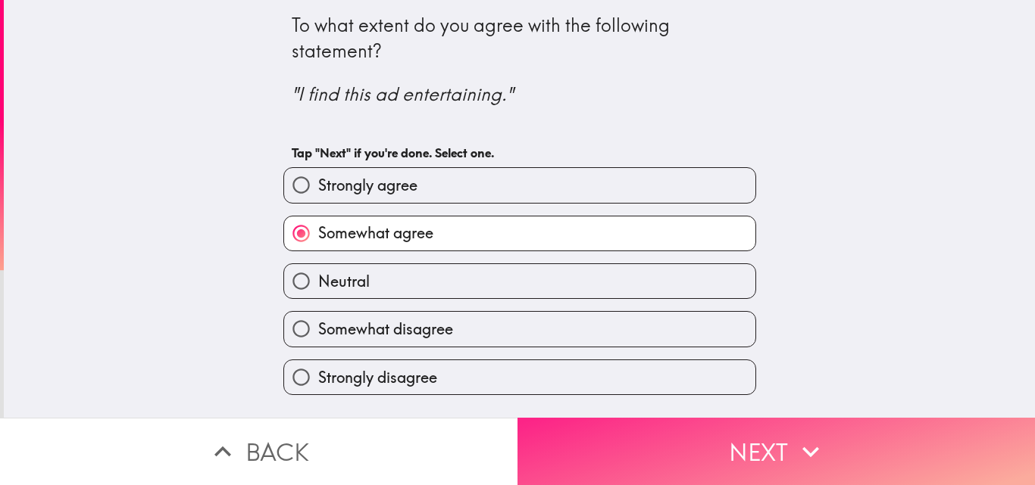
click at [610, 432] on button "Next" at bounding box center [775, 451] width 517 height 67
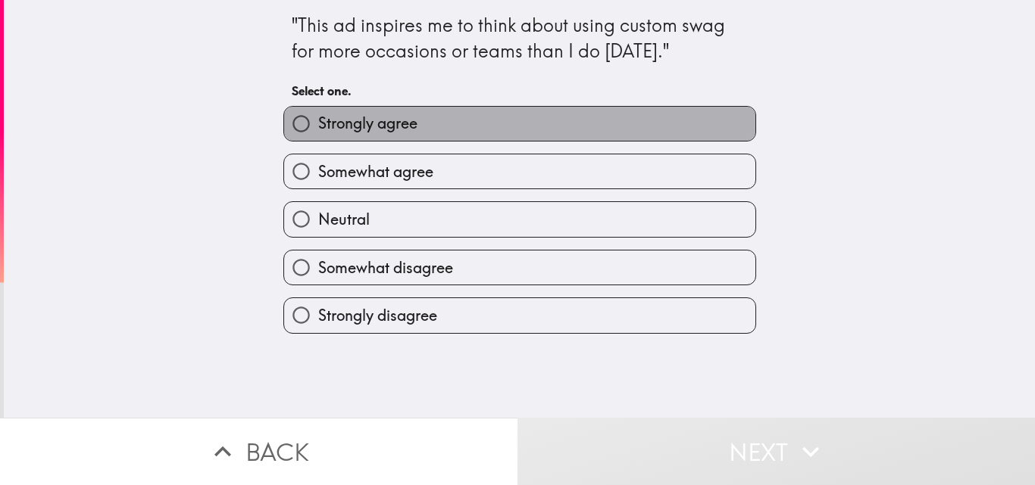
click at [562, 127] on label "Strongly agree" at bounding box center [519, 124] width 471 height 34
click at [318, 127] on input "Strongly agree" at bounding box center [301, 124] width 34 height 34
radio input "true"
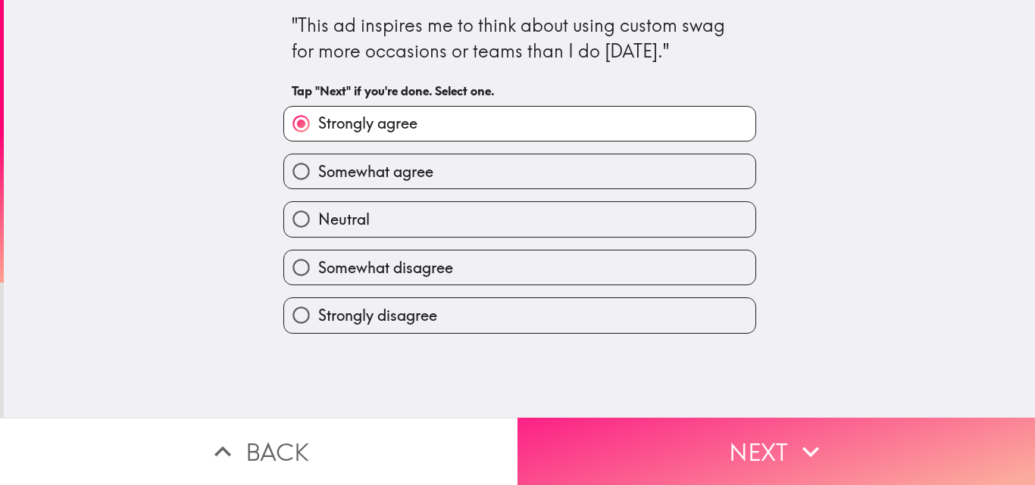
click at [601, 425] on button "Next" at bounding box center [775, 451] width 517 height 67
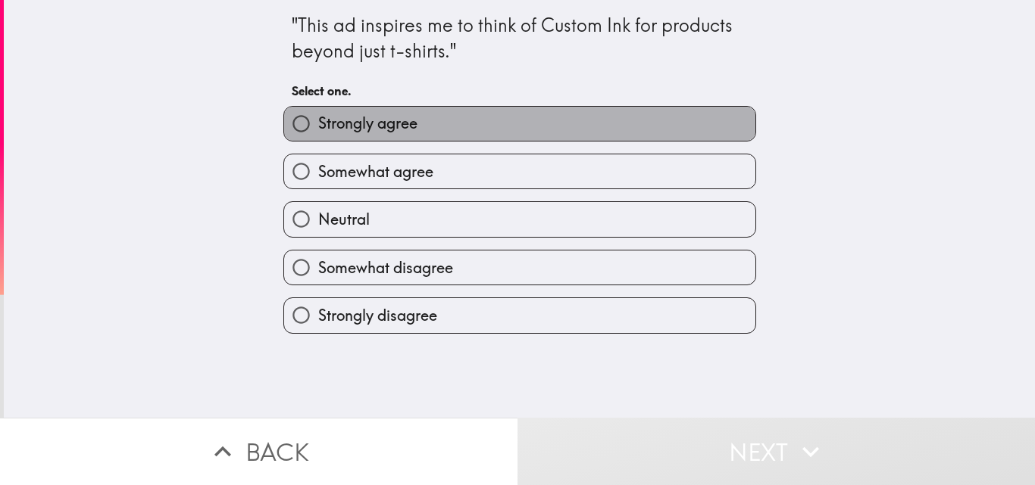
click at [610, 126] on label "Strongly agree" at bounding box center [519, 124] width 471 height 34
click at [318, 126] on input "Strongly agree" at bounding box center [301, 124] width 34 height 34
radio input "true"
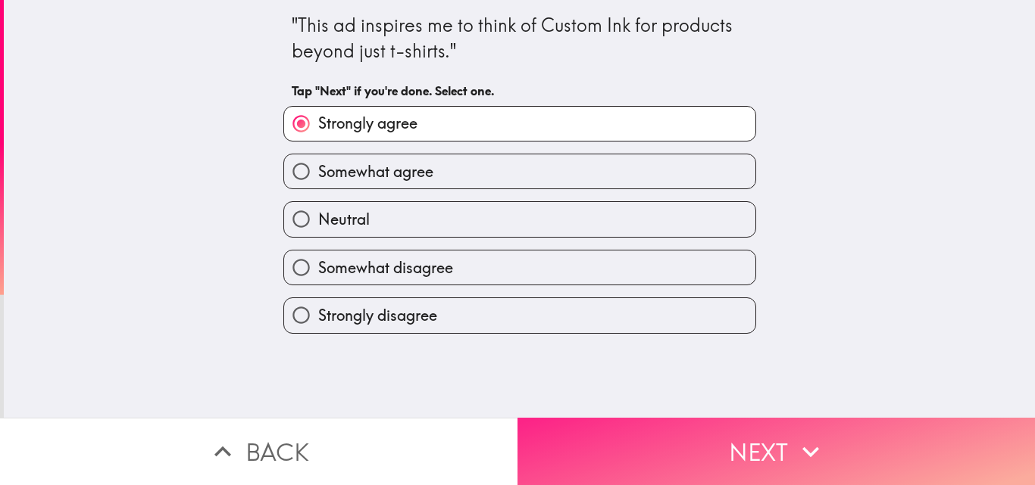
click at [621, 427] on button "Next" at bounding box center [775, 451] width 517 height 67
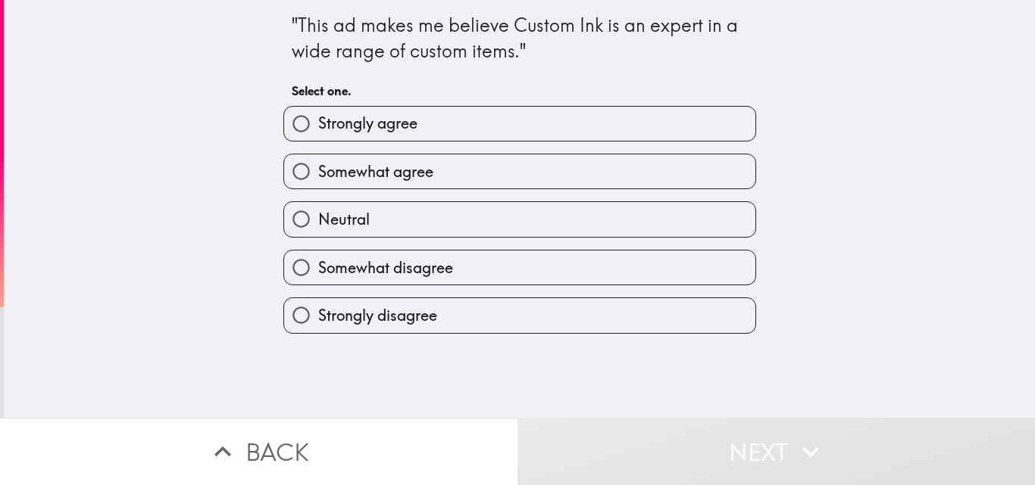
click at [479, 128] on label "Strongly agree" at bounding box center [519, 124] width 471 height 34
click at [318, 128] on input "Strongly agree" at bounding box center [301, 124] width 34 height 34
radio input "true"
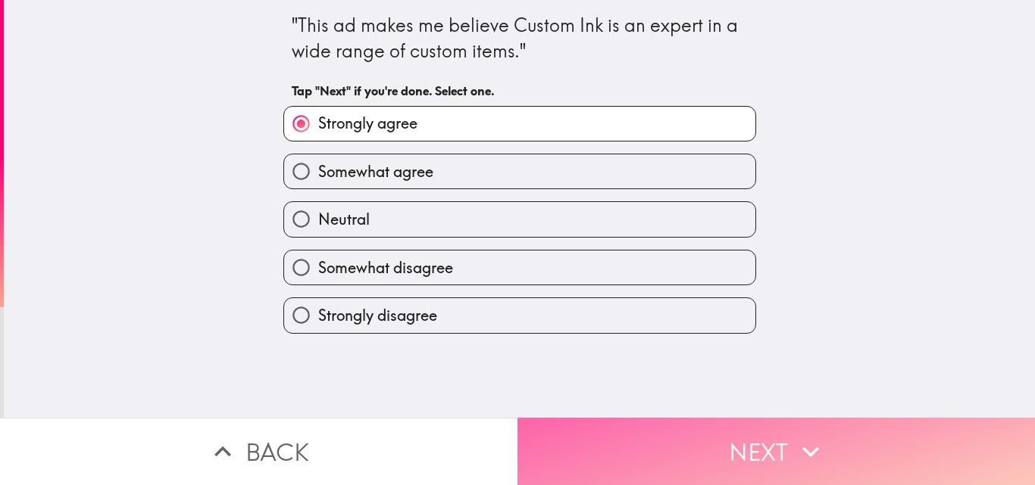
click at [582, 430] on button "Next" at bounding box center [775, 451] width 517 height 67
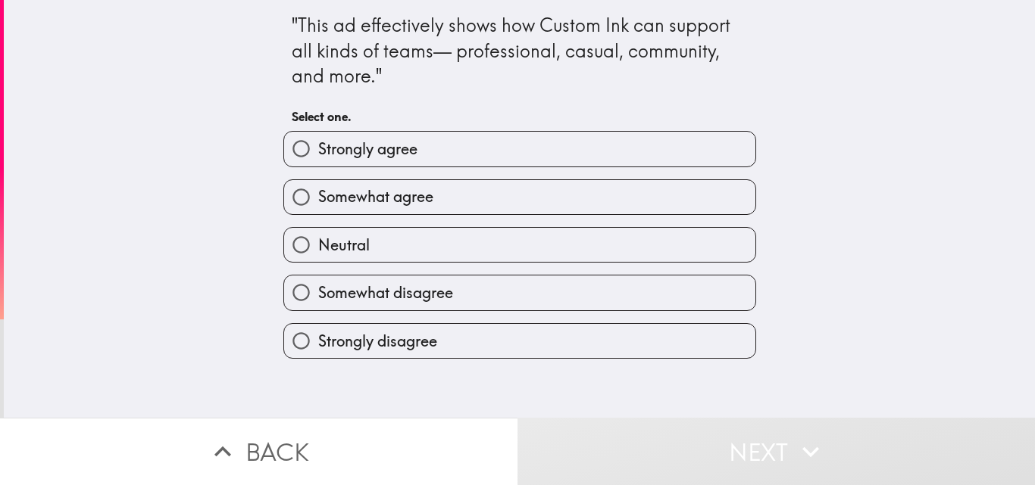
click at [506, 150] on label "Strongly agree" at bounding box center [519, 149] width 471 height 34
click at [318, 150] on input "Strongly agree" at bounding box center [301, 149] width 34 height 34
radio input "true"
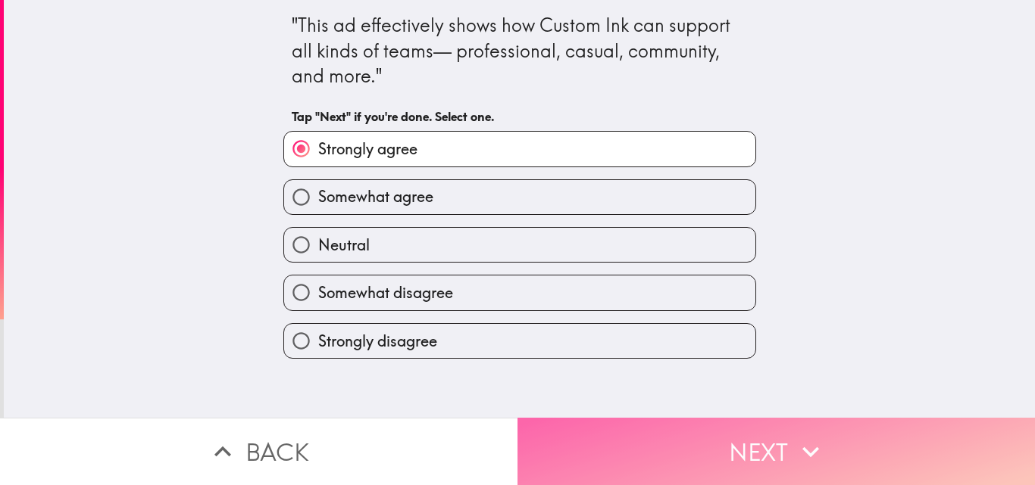
click at [584, 456] on button "Next" at bounding box center [775, 451] width 517 height 67
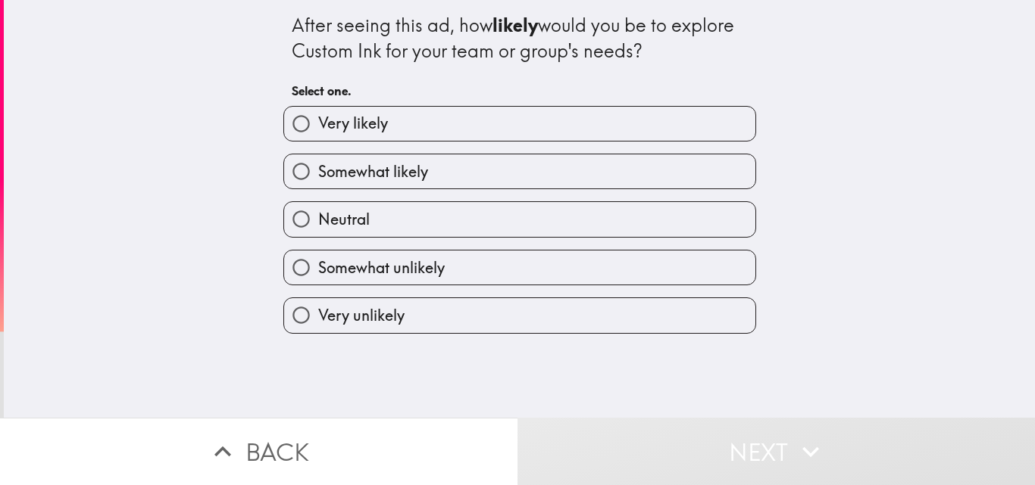
click at [623, 132] on label "Very likely" at bounding box center [519, 124] width 471 height 34
click at [318, 132] on input "Very likely" at bounding box center [301, 124] width 34 height 34
radio input "true"
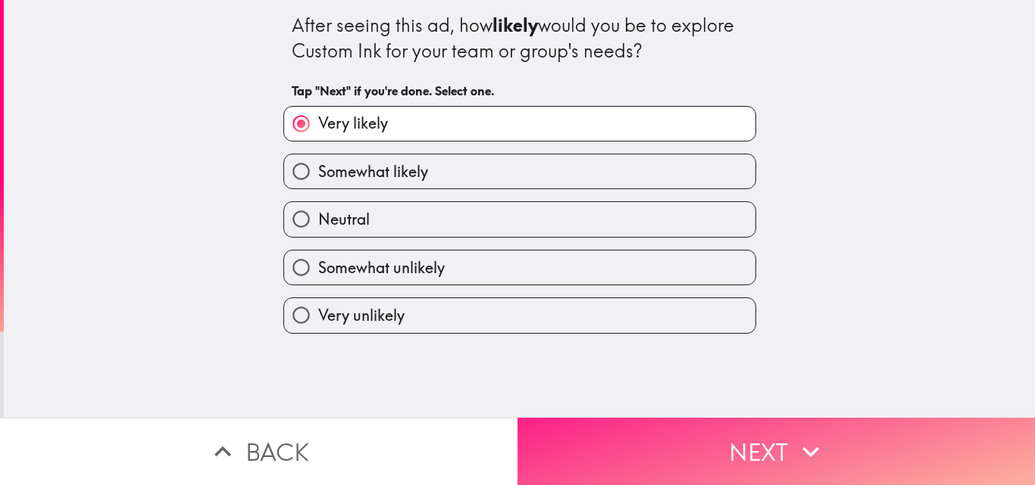
click at [603, 437] on button "Next" at bounding box center [775, 451] width 517 height 67
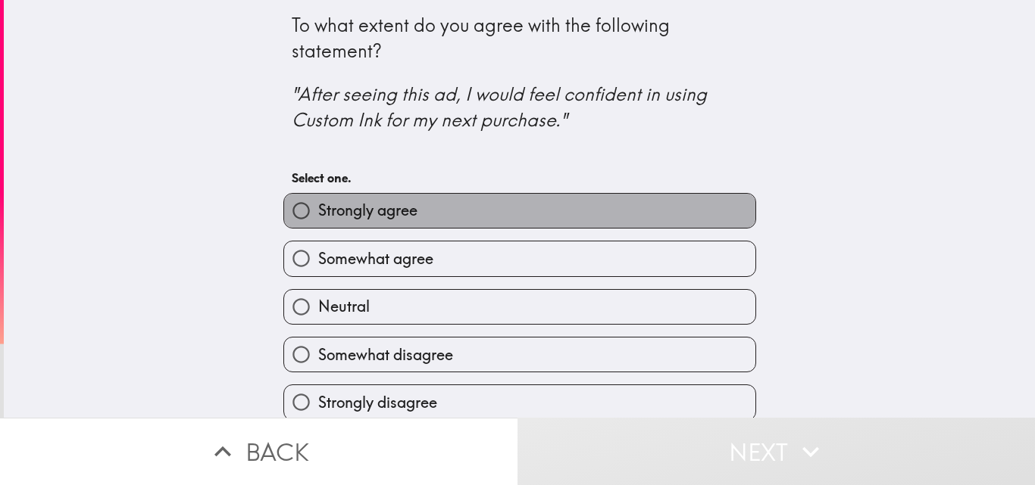
click at [633, 207] on label "Strongly agree" at bounding box center [519, 211] width 471 height 34
click at [318, 207] on input "Strongly agree" at bounding box center [301, 211] width 34 height 34
radio input "true"
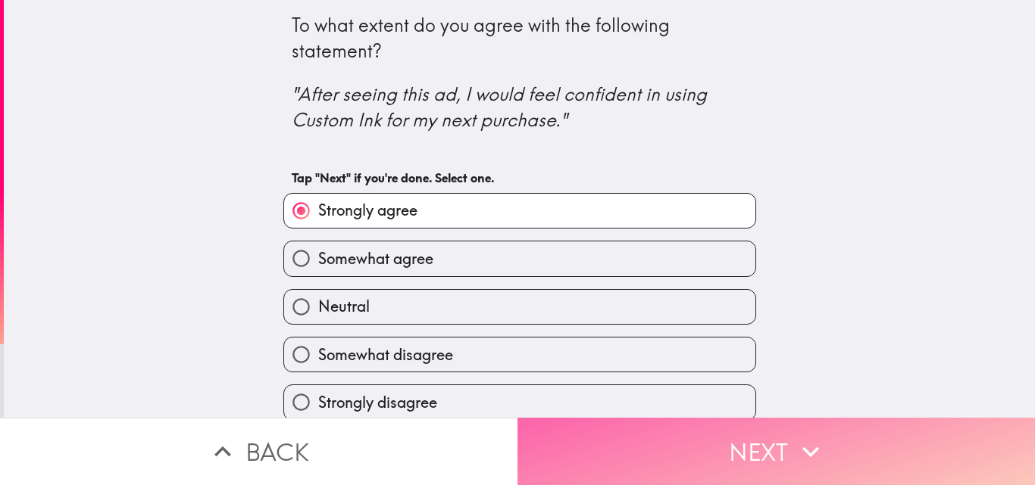
click at [645, 432] on button "Next" at bounding box center [775, 451] width 517 height 67
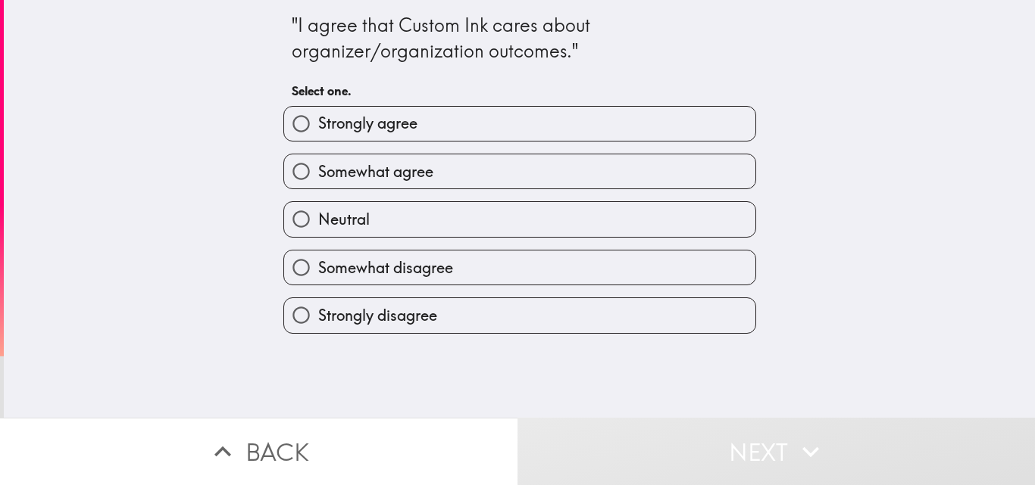
click at [601, 120] on label "Strongly agree" at bounding box center [519, 124] width 471 height 34
click at [318, 120] on input "Strongly agree" at bounding box center [301, 124] width 34 height 34
radio input "true"
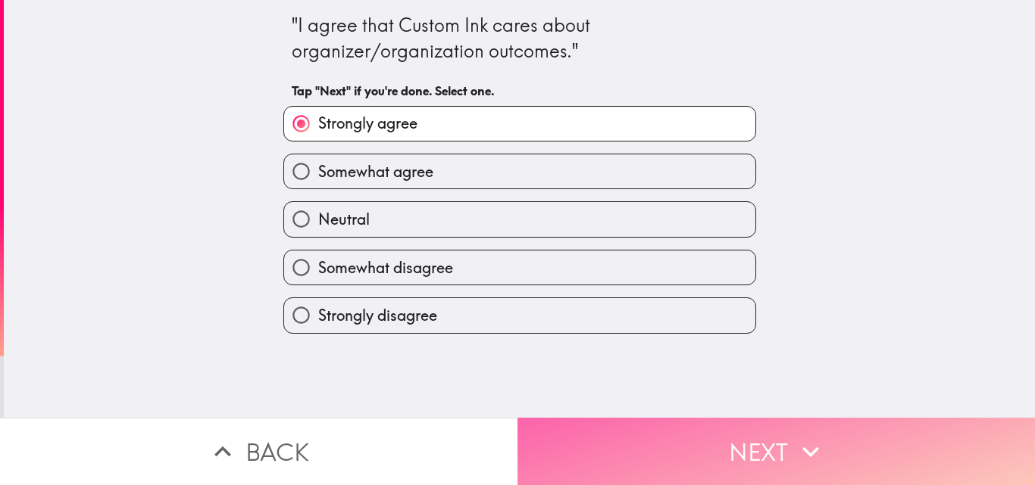
click at [618, 443] on button "Next" at bounding box center [775, 451] width 517 height 67
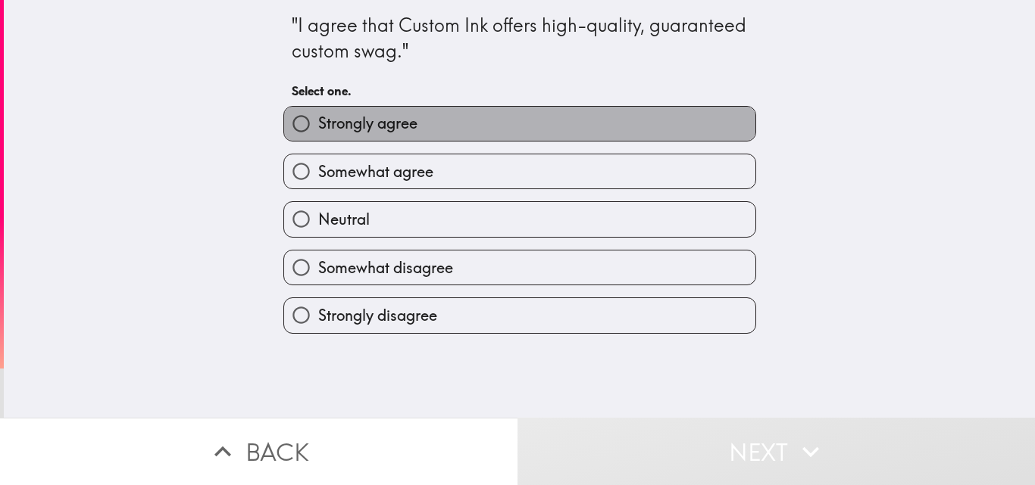
click at [631, 125] on label "Strongly agree" at bounding box center [519, 124] width 471 height 34
click at [318, 125] on input "Strongly agree" at bounding box center [301, 124] width 34 height 34
radio input "true"
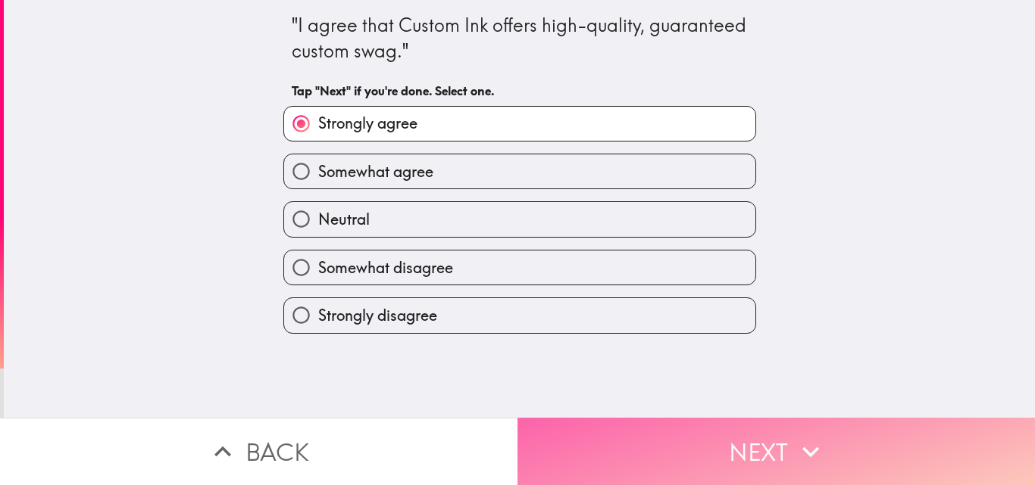
click at [660, 436] on button "Next" at bounding box center [775, 451] width 517 height 67
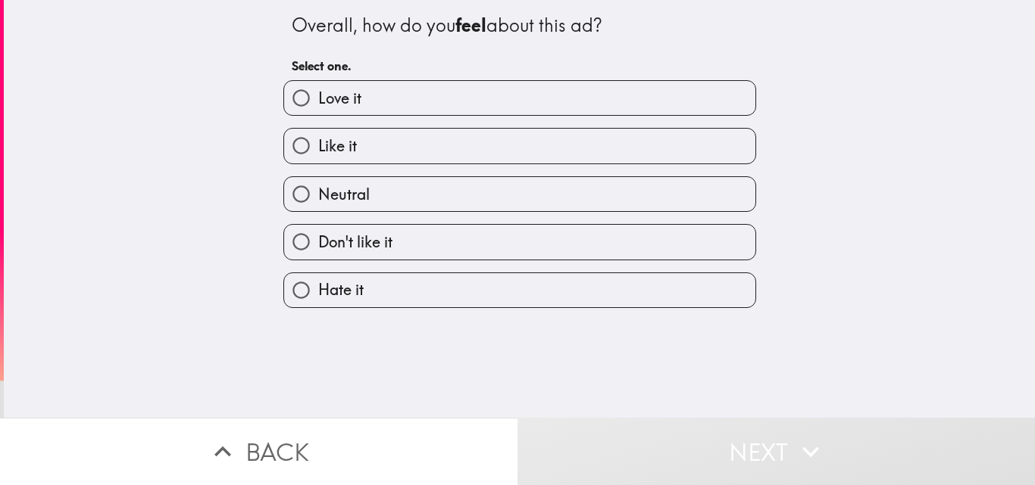
click at [615, 145] on label "Like it" at bounding box center [519, 146] width 471 height 34
click at [318, 145] on input "Like it" at bounding box center [301, 146] width 34 height 34
radio input "true"
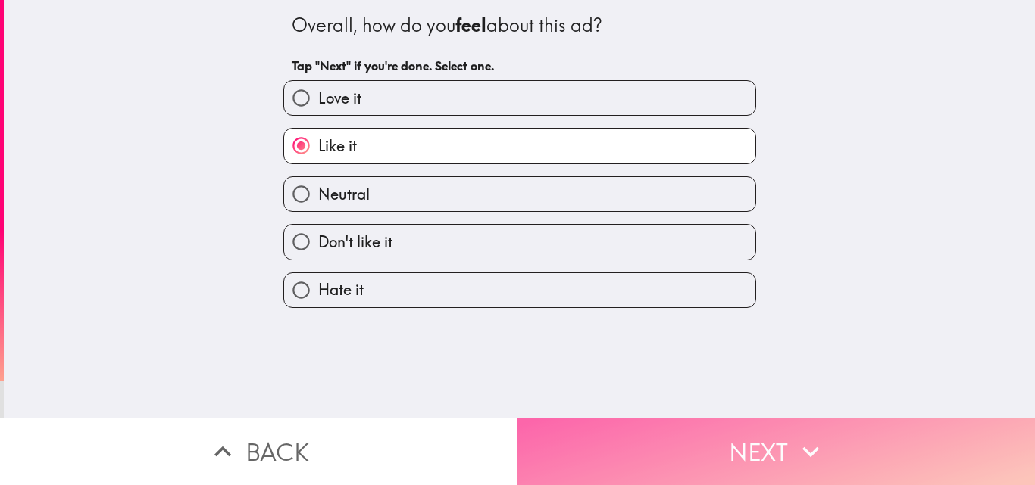
click at [654, 429] on button "Next" at bounding box center [775, 451] width 517 height 67
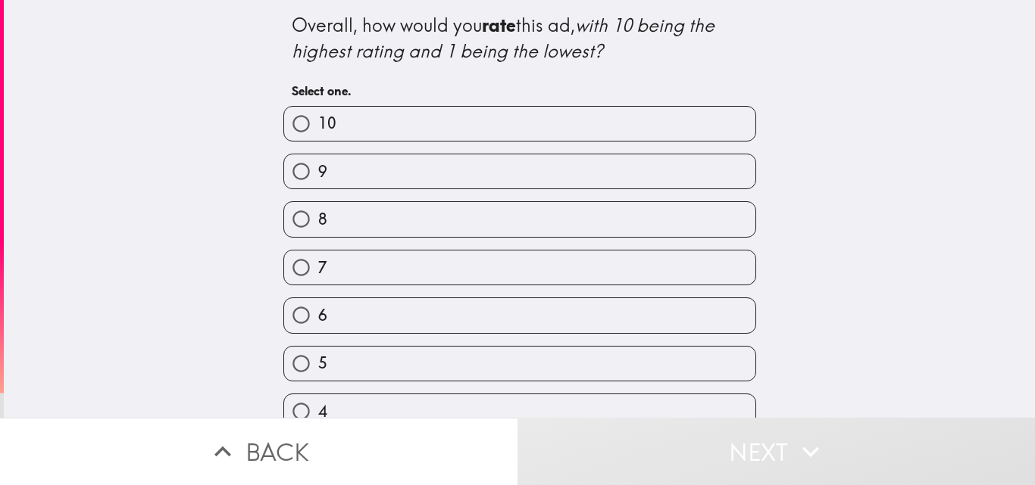
click at [613, 175] on label "9" at bounding box center [519, 172] width 471 height 34
click at [318, 175] on input "9" at bounding box center [301, 172] width 34 height 34
radio input "true"
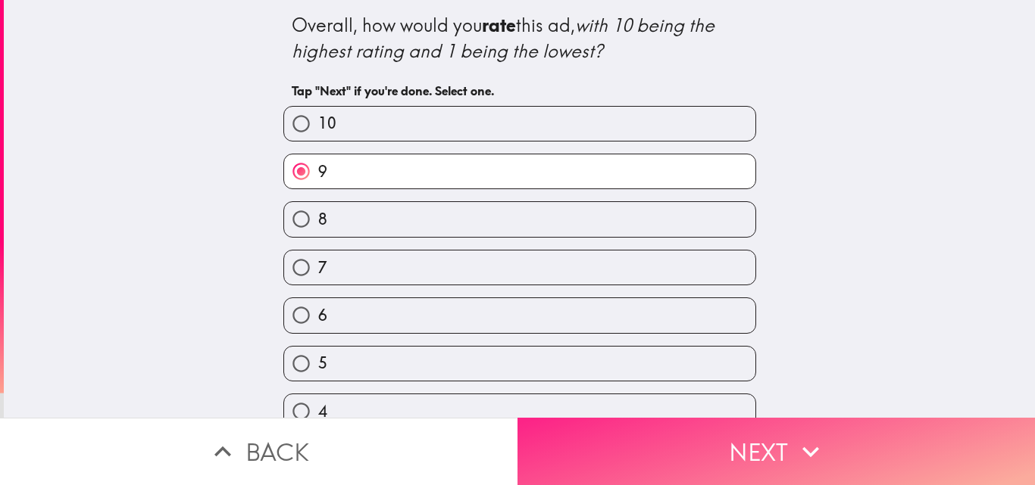
click at [647, 433] on button "Next" at bounding box center [775, 451] width 517 height 67
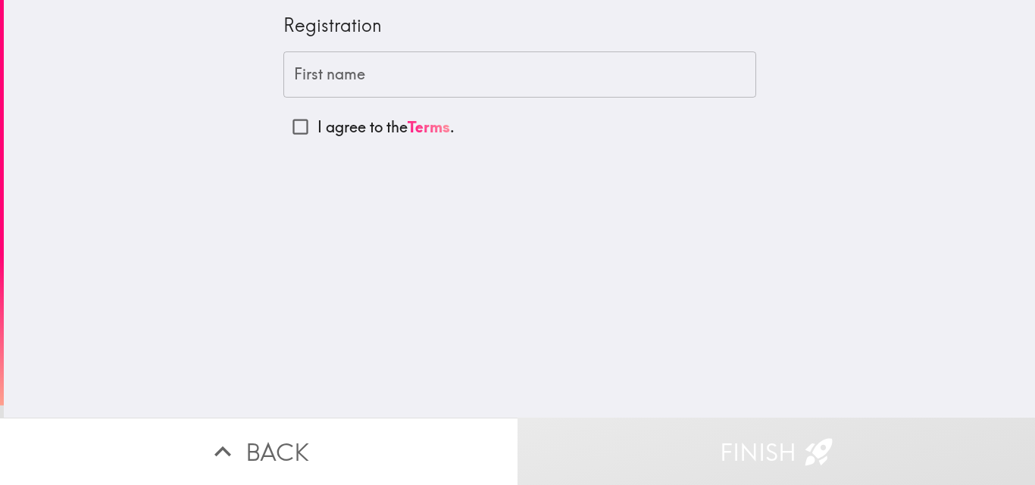
click at [534, 83] on input "First name" at bounding box center [519, 75] width 473 height 47
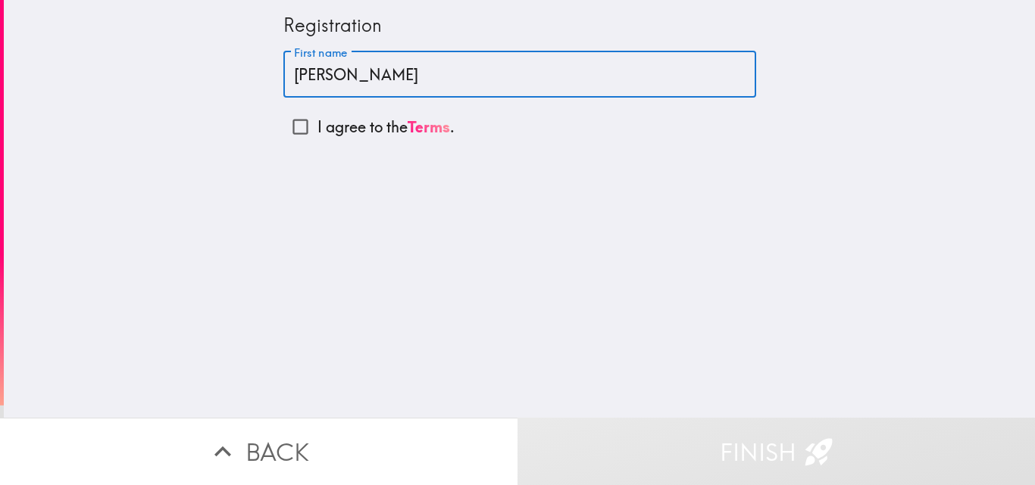
type input "[PERSON_NAME]"
click at [287, 118] on input "I agree to the Terms ." at bounding box center [300, 127] width 34 height 34
checkbox input "true"
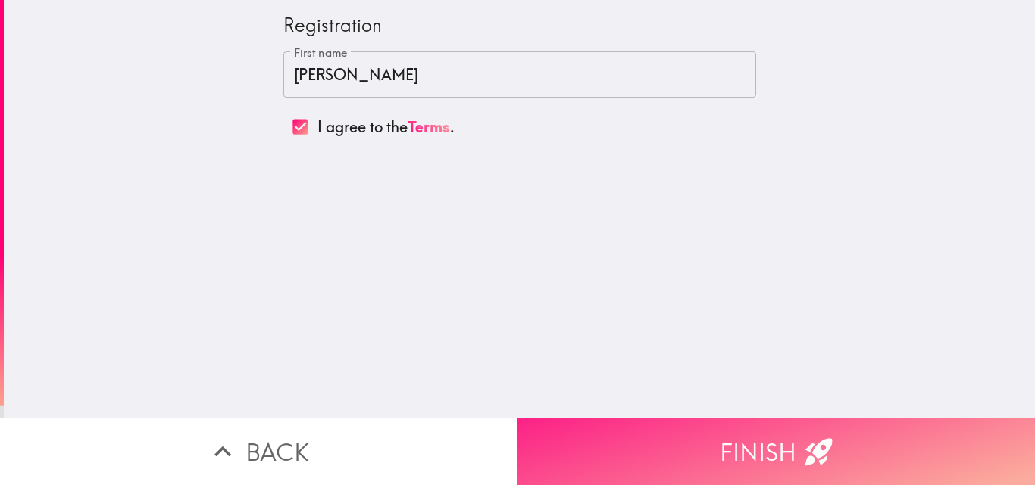
click at [805, 451] on icon "button" at bounding box center [818, 452] width 27 height 27
